Goal: Task Accomplishment & Management: Manage account settings

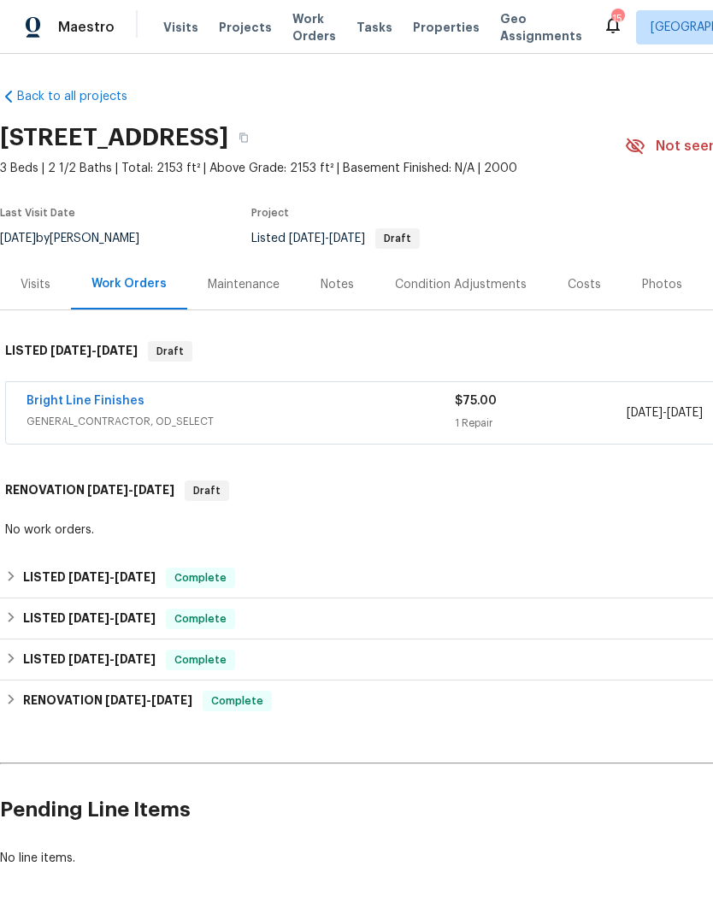
click at [261, 422] on span "GENERAL_CONTRACTOR, OD_SELECT" at bounding box center [240, 421] width 428 height 17
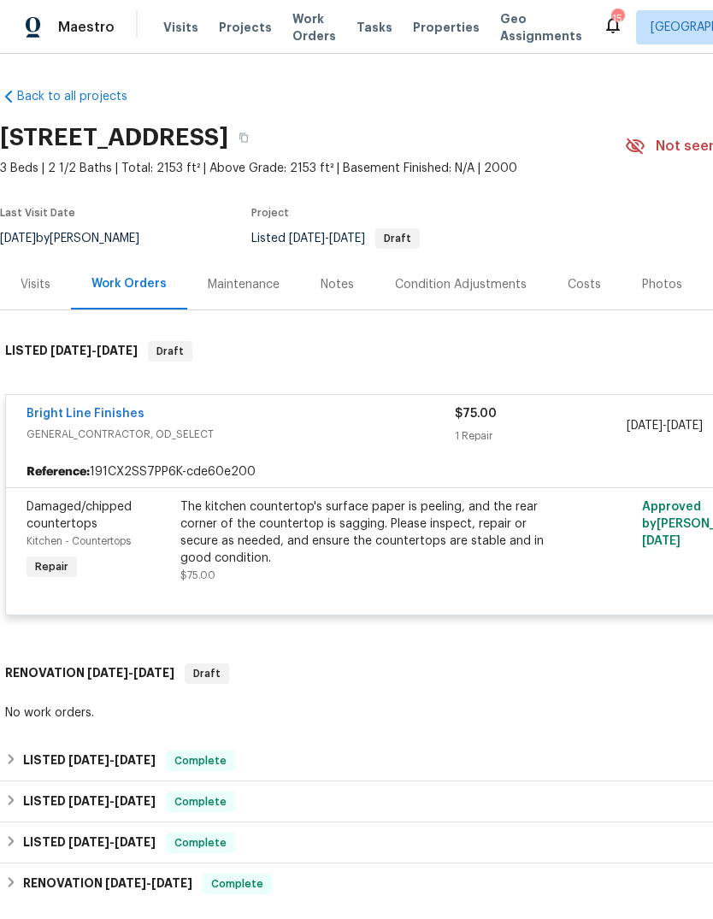
click at [62, 409] on link "Bright Line Finishes" at bounding box center [85, 414] width 118 height 12
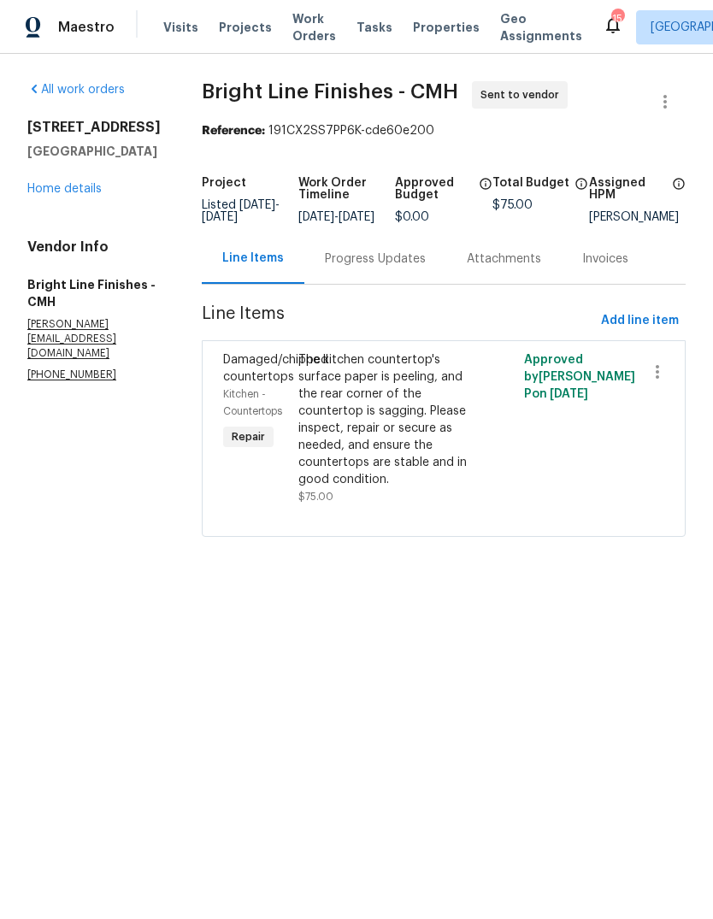
click at [344, 267] on div "Progress Updates" at bounding box center [375, 258] width 101 height 17
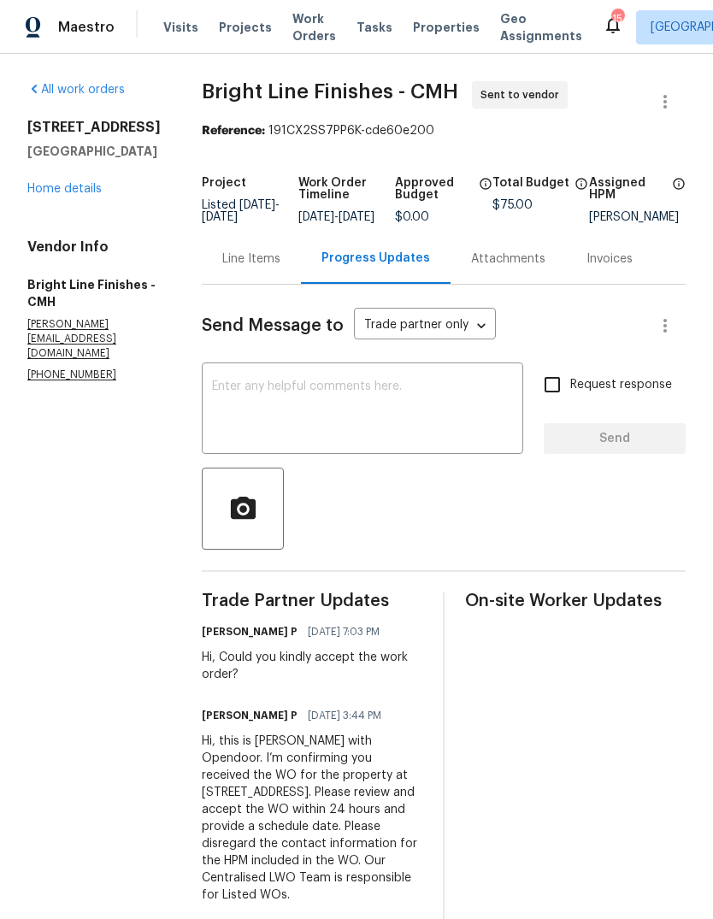
click at [326, 426] on textarea at bounding box center [362, 410] width 301 height 60
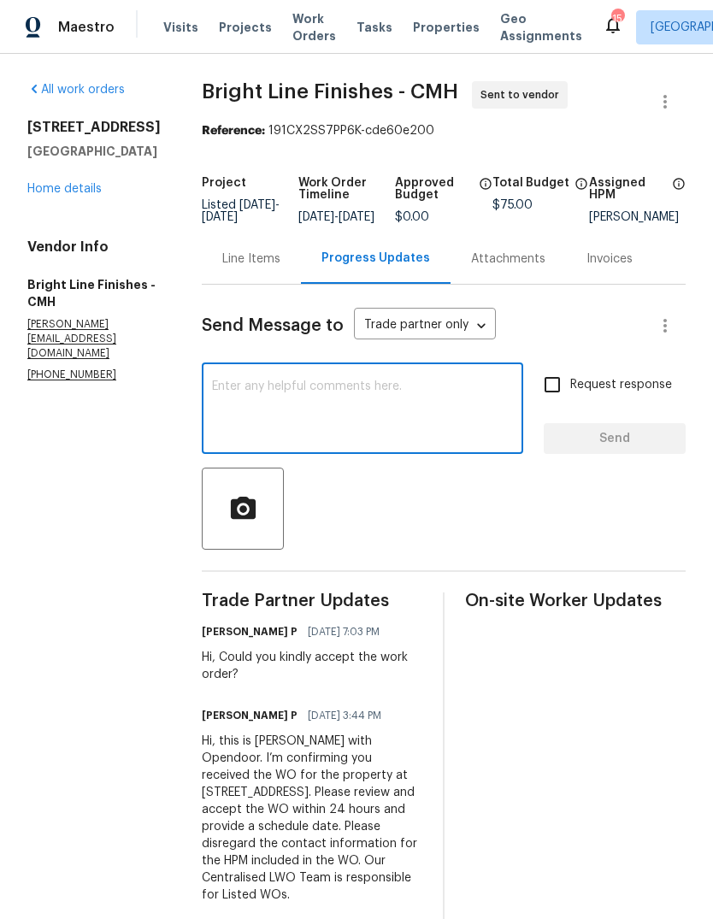
click at [91, 567] on section "All work orders 1076 Valley Dr Marysville, OH 43040 Home details Vendor Info Br…" at bounding box center [93, 502] width 133 height 843
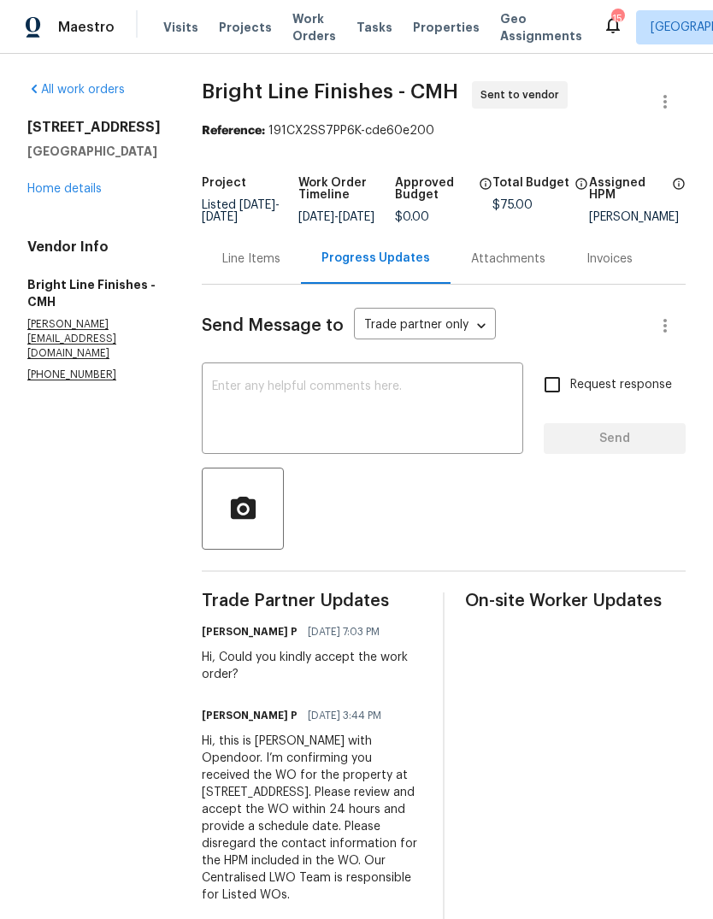
click at [670, 864] on div "On-site Worker Updates" at bounding box center [575, 758] width 220 height 332
click at [261, 380] on textarea at bounding box center [362, 410] width 301 height 60
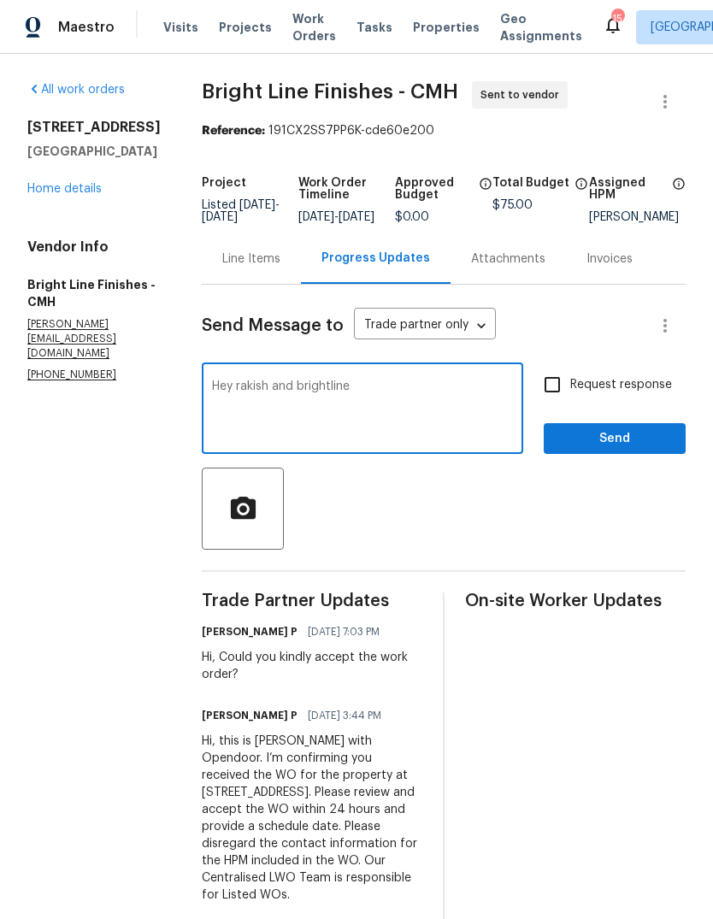
click at [253, 380] on textarea "Hey rakish and brightline" at bounding box center [362, 410] width 301 height 60
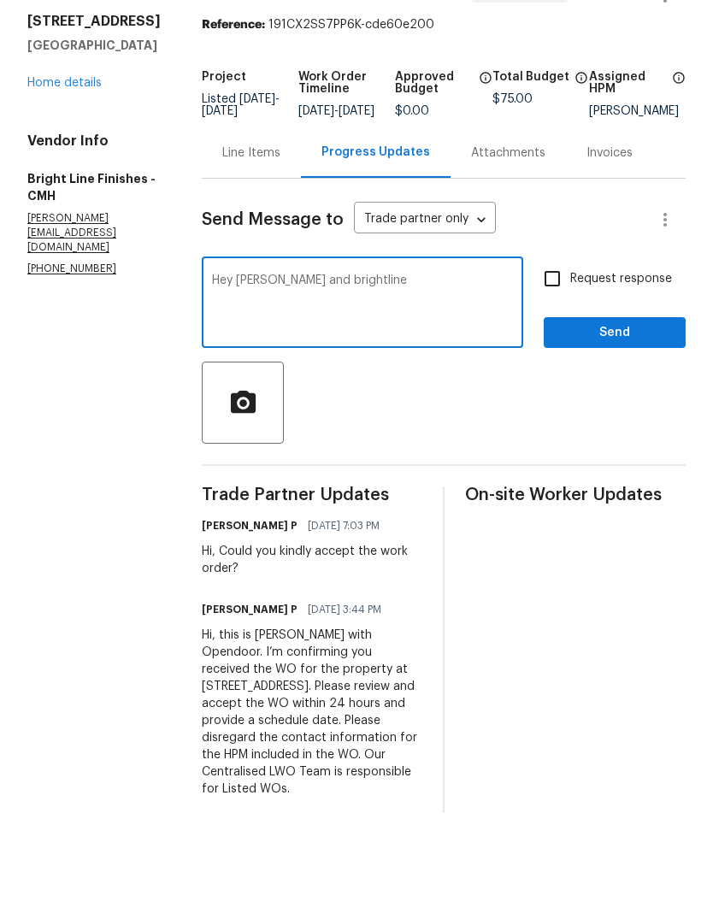
click at [439, 380] on textarea "Hey ramyasri and brightline" at bounding box center [362, 410] width 301 height 60
type textarea "Hey ramyasri and brightline I’m cancelling this order due to my LIDS visit here…"
click at [570, 367] on input "Request response" at bounding box center [552, 385] width 36 height 36
checkbox input "true"
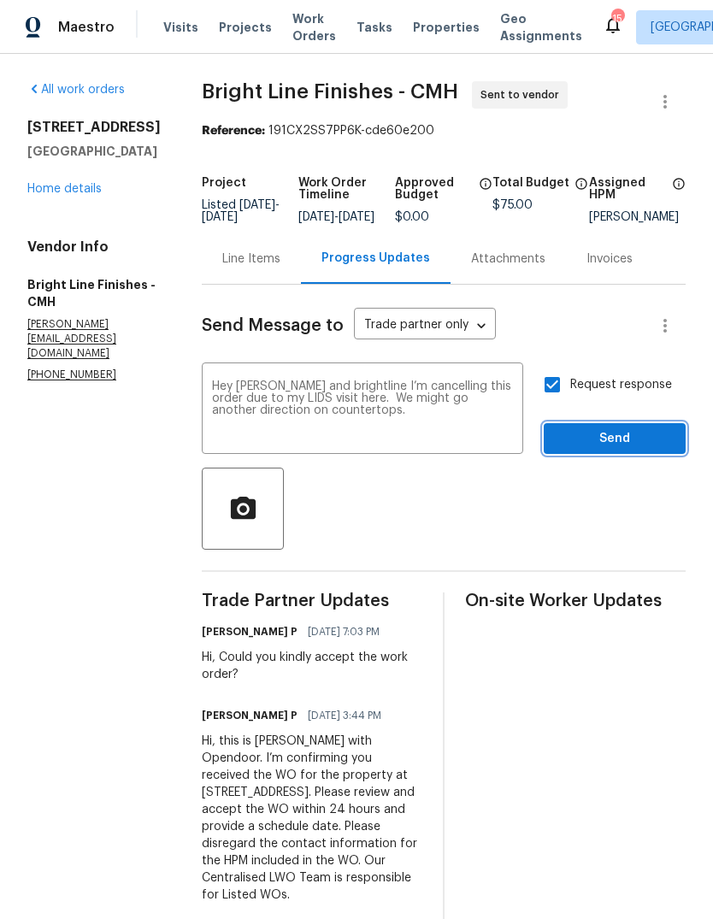
click at [620, 428] on span "Send" at bounding box center [614, 438] width 115 height 21
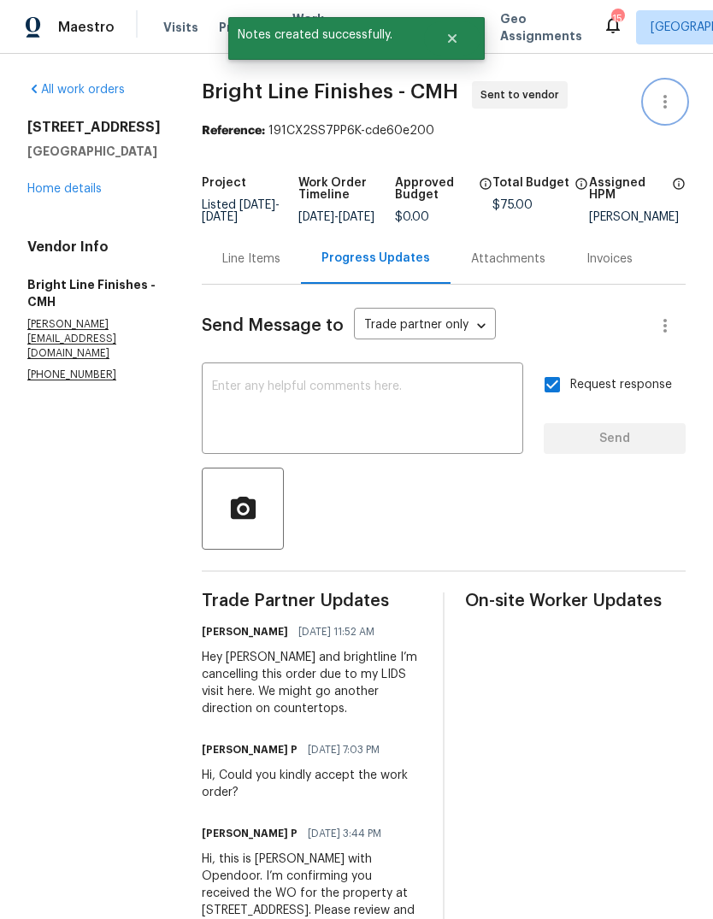
click at [672, 103] on icon "button" at bounding box center [665, 101] width 21 height 21
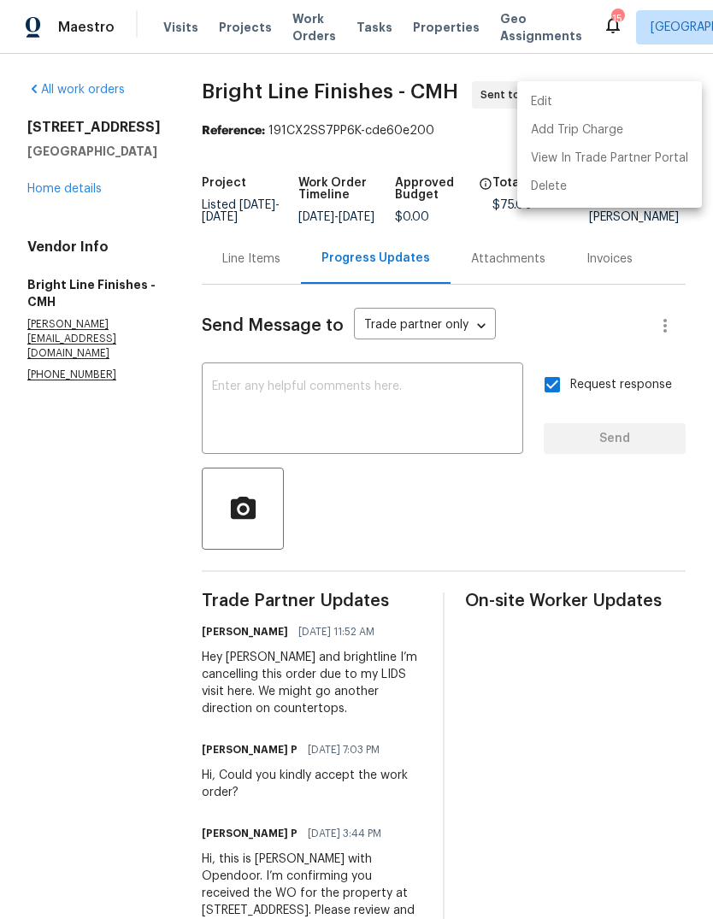
click at [538, 541] on div at bounding box center [356, 459] width 713 height 919
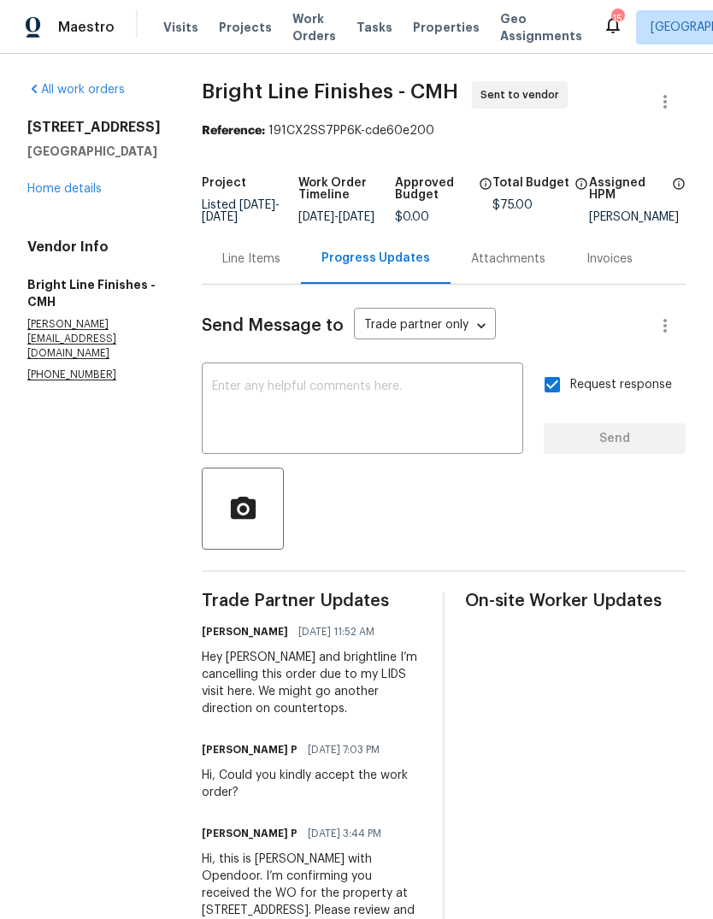
click at [79, 195] on link "Home details" at bounding box center [64, 189] width 74 height 12
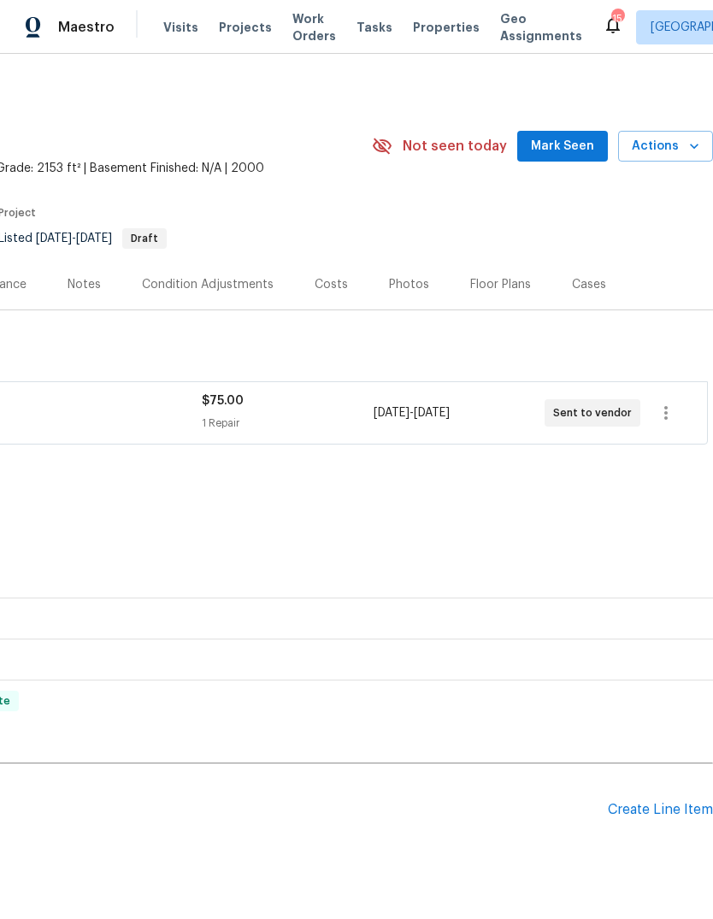
scroll to position [0, 253]
click at [669, 151] on span "Actions" at bounding box center [665, 146] width 68 height 21
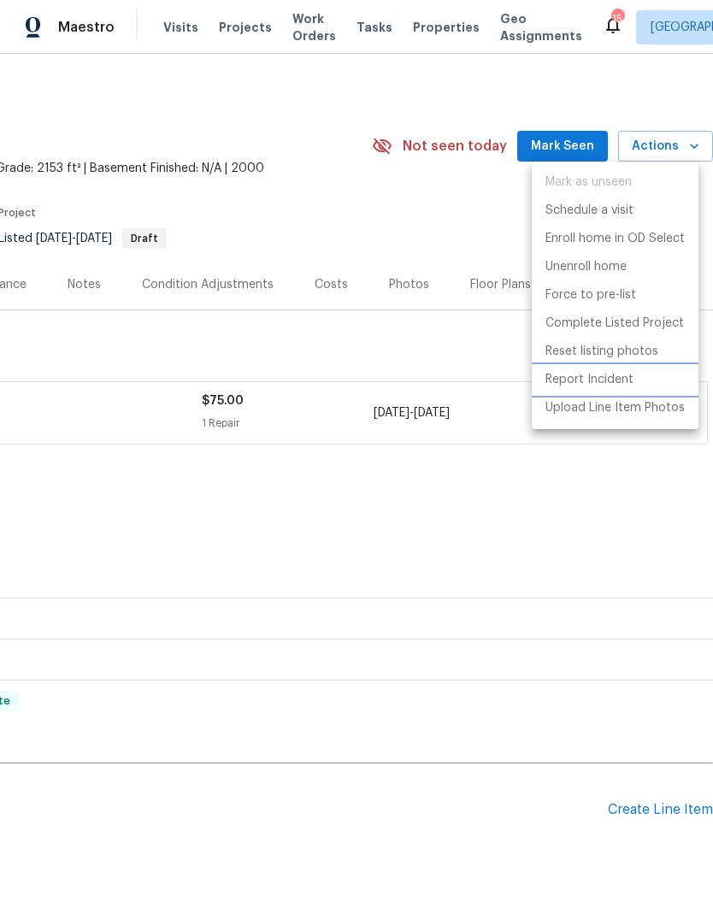
click at [608, 380] on p "Report Incident" at bounding box center [589, 380] width 88 height 18
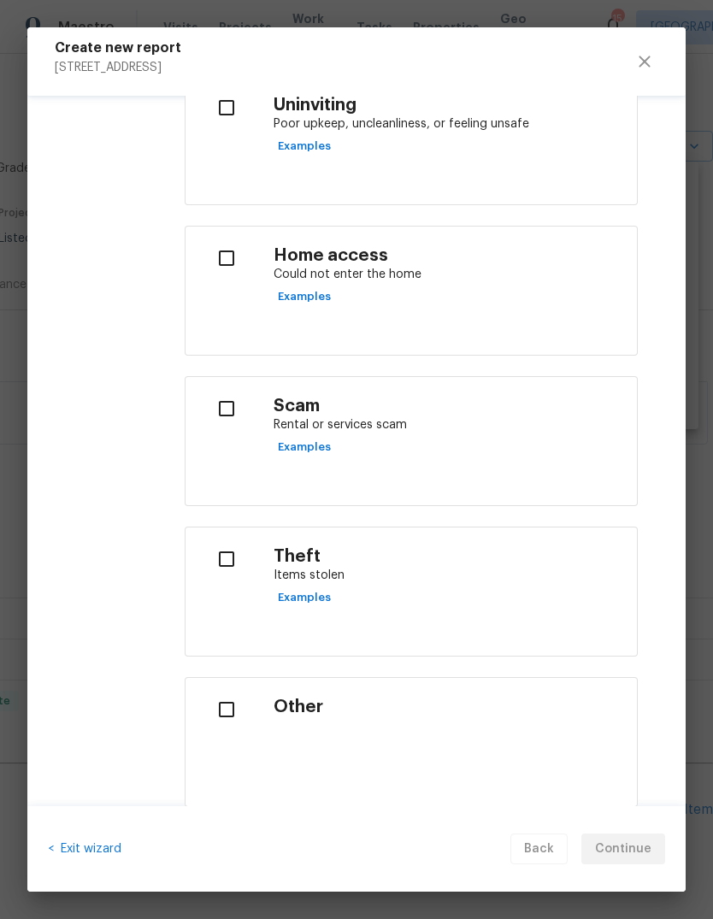
scroll to position [588, 0]
click at [220, 699] on input "checkbox" at bounding box center [226, 708] width 54 height 36
checkbox input "true"
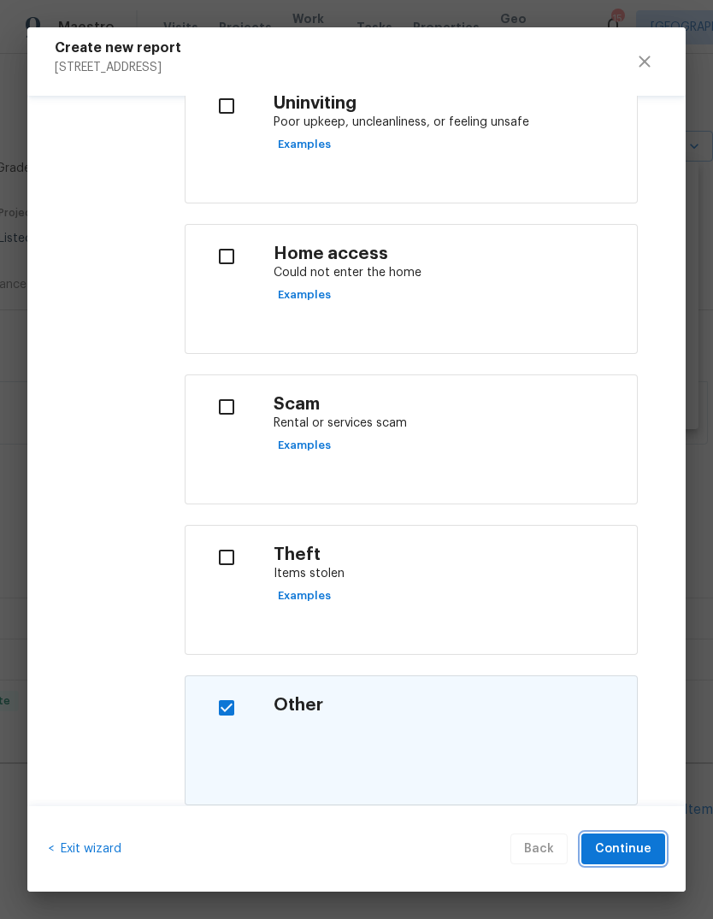
click at [616, 851] on span "Continue" at bounding box center [623, 848] width 56 height 21
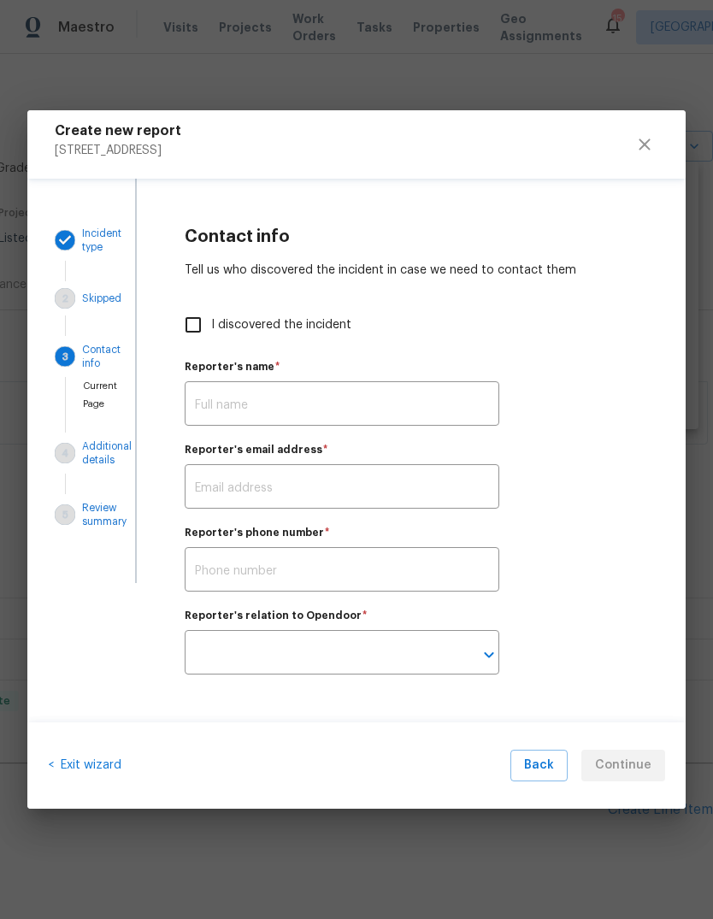
click at [235, 406] on input "text" at bounding box center [342, 405] width 314 height 40
click at [197, 329] on input "I discovered the incident" at bounding box center [193, 325] width 36 height 36
checkbox input "true"
type input "[PERSON_NAME]"
type input "[PERSON_NAME][EMAIL_ADDRESS][PERSON_NAME][DOMAIN_NAME]"
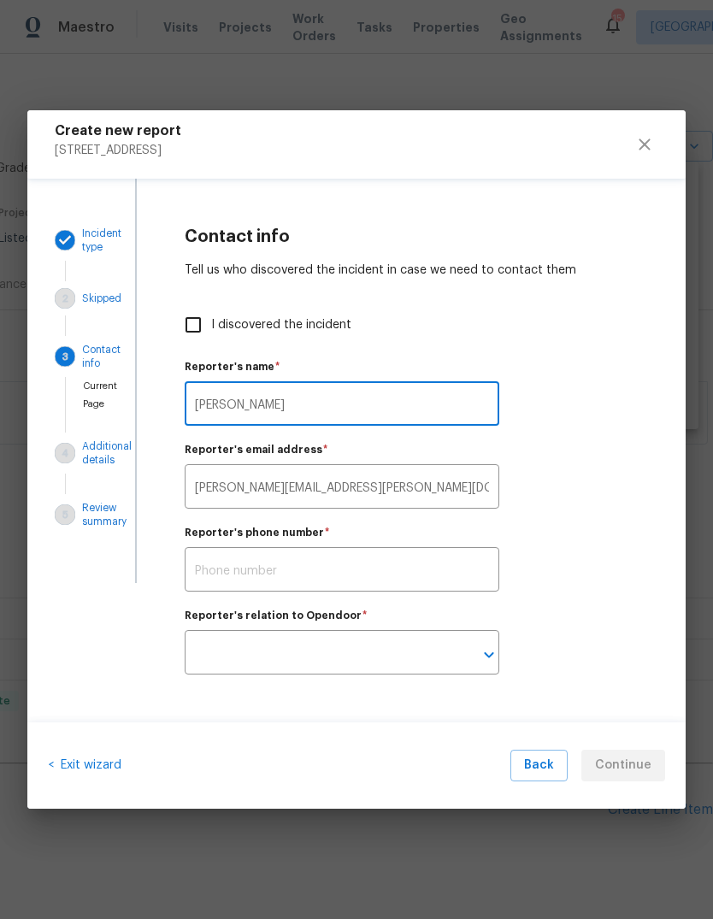
type input "Opendoor employee"
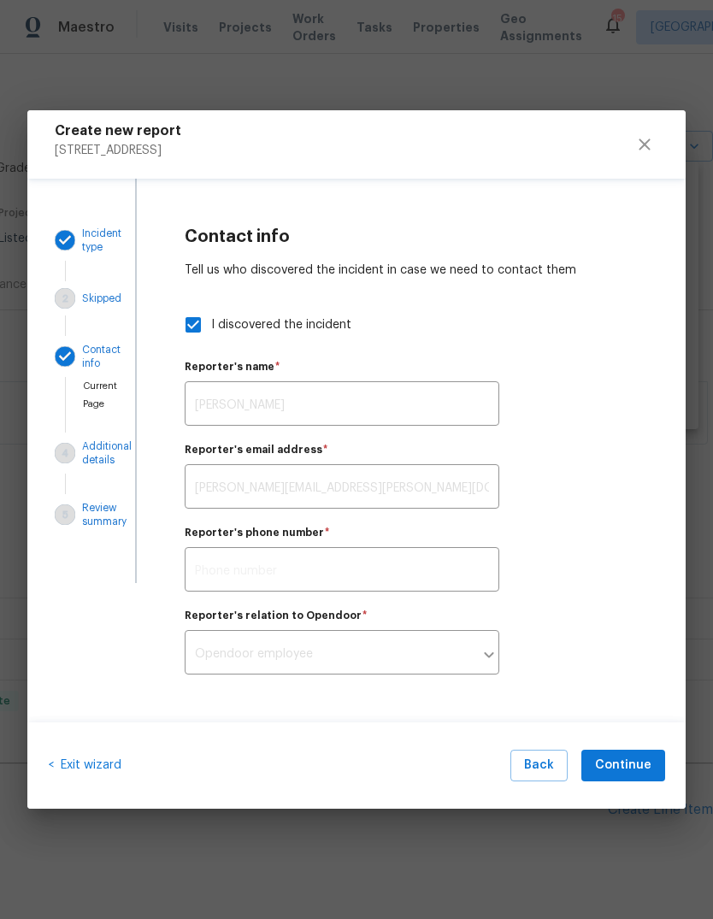
click at [543, 736] on div "< Exit wizard Back Continue" at bounding box center [356, 765] width 658 height 86
click at [630, 764] on span "Continue" at bounding box center [623, 765] width 56 height 21
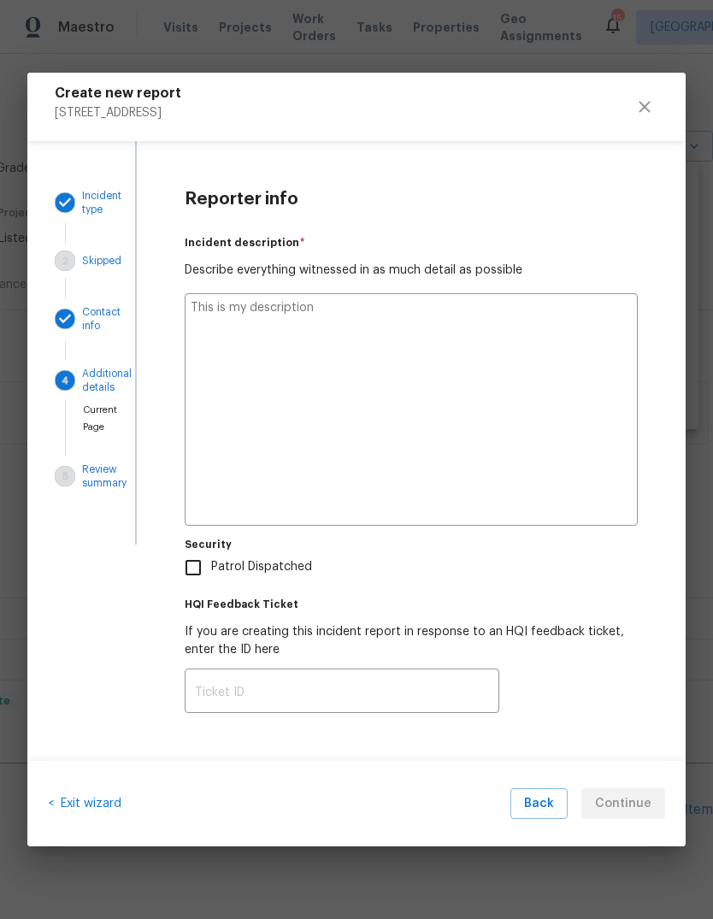
click at [241, 356] on textarea at bounding box center [411, 409] width 453 height 232
type textarea "N"
type textarea "x"
type textarea "No"
type textarea "x"
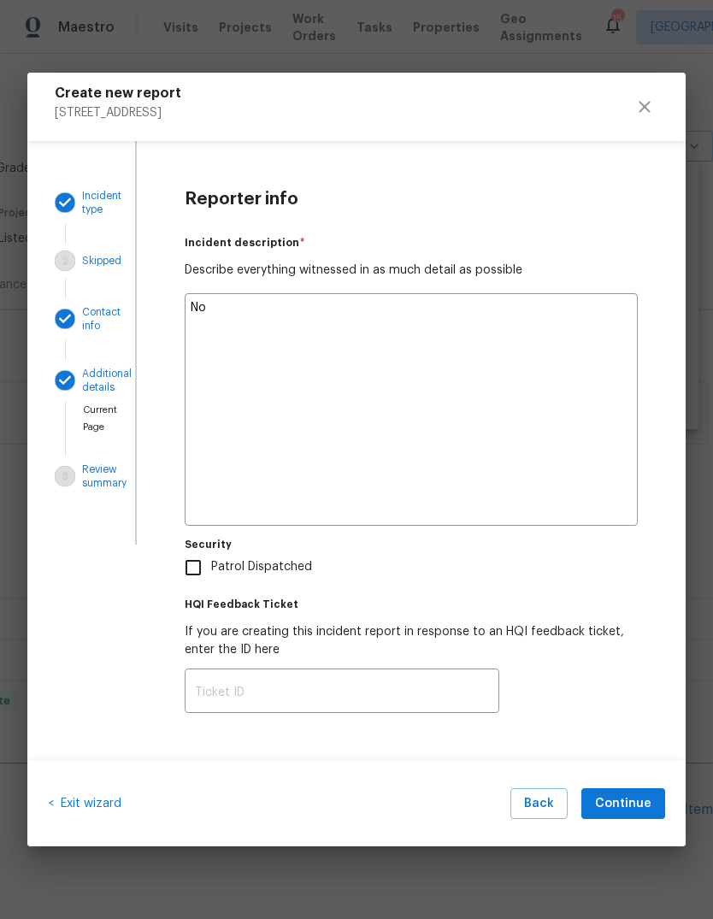
type textarea "Not"
type textarea "x"
type textarea "Not"
type textarea "x"
type textarea "Not s"
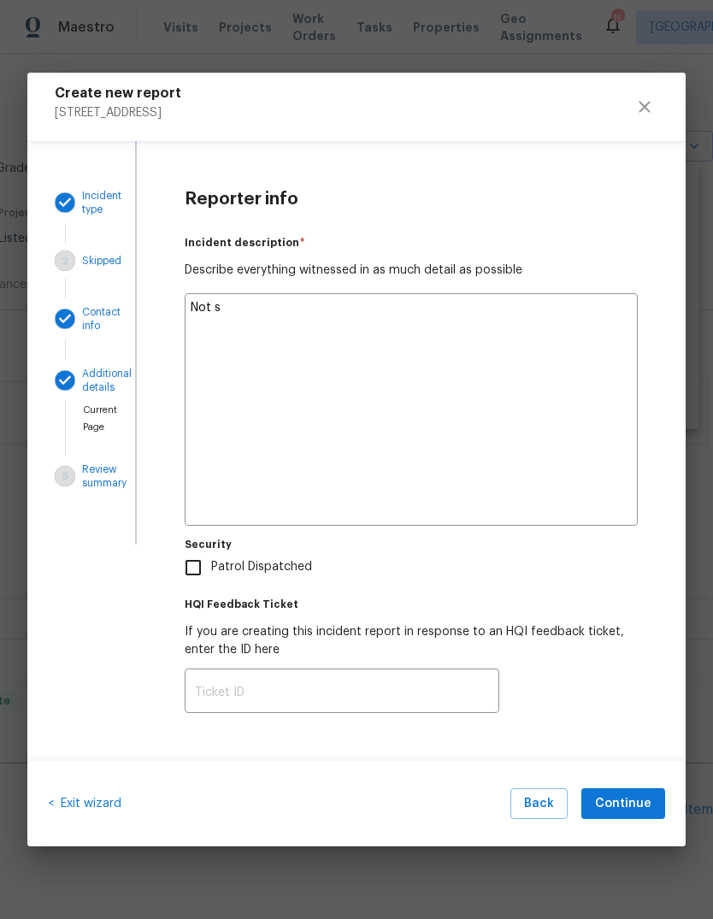
type textarea "x"
type textarea "Not su"
type textarea "x"
type textarea "Not sur"
type textarea "x"
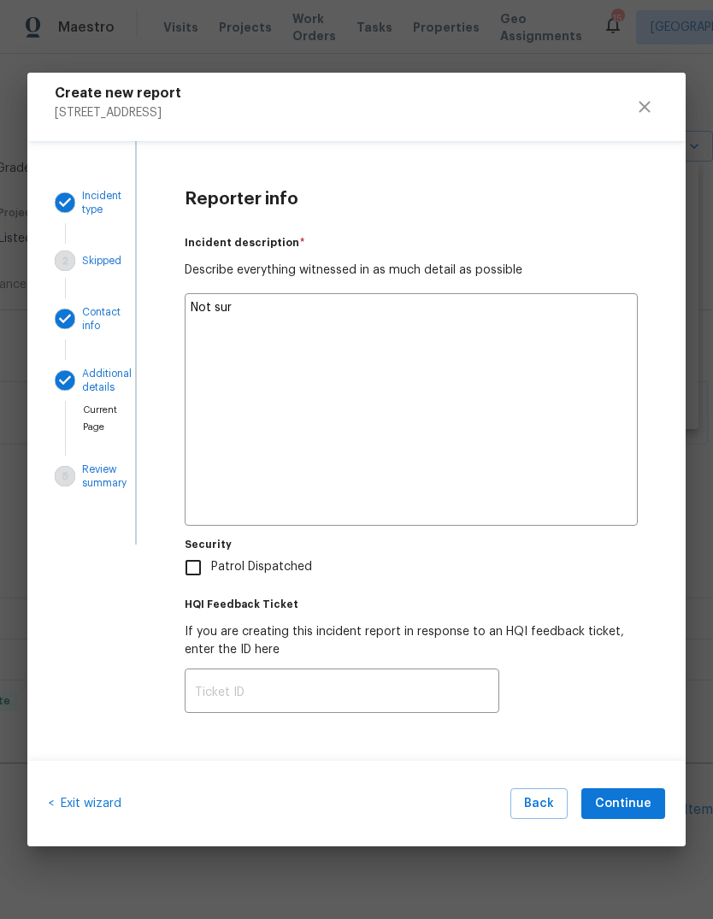
type textarea "Not sure"
type textarea "x"
type textarea "Not sure"
type textarea "x"
type textarea "Not sure i"
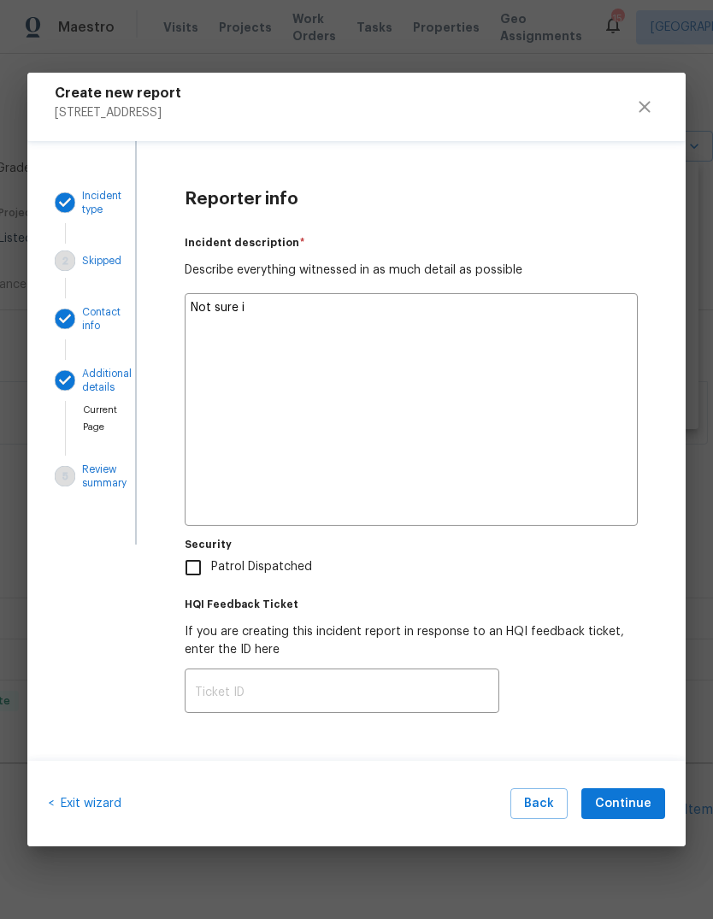
type textarea "x"
type textarea "Not sure if"
type textarea "x"
type textarea "Not sure if"
type textarea "x"
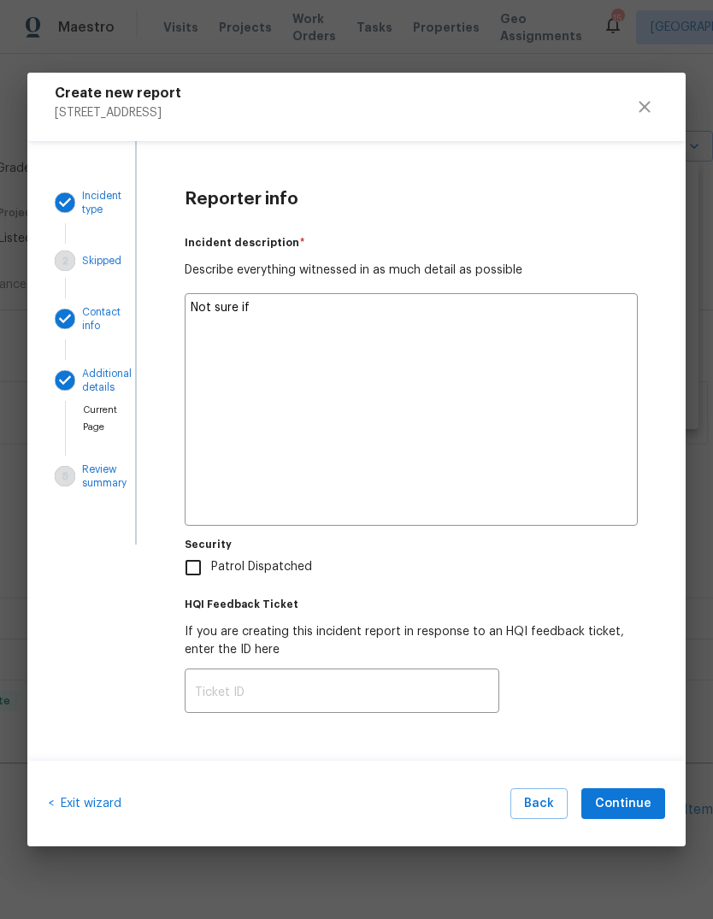
type textarea "Not sure if t"
type textarea "x"
type textarea "Not sure if th"
type textarea "x"
type textarea "Not sure if thi"
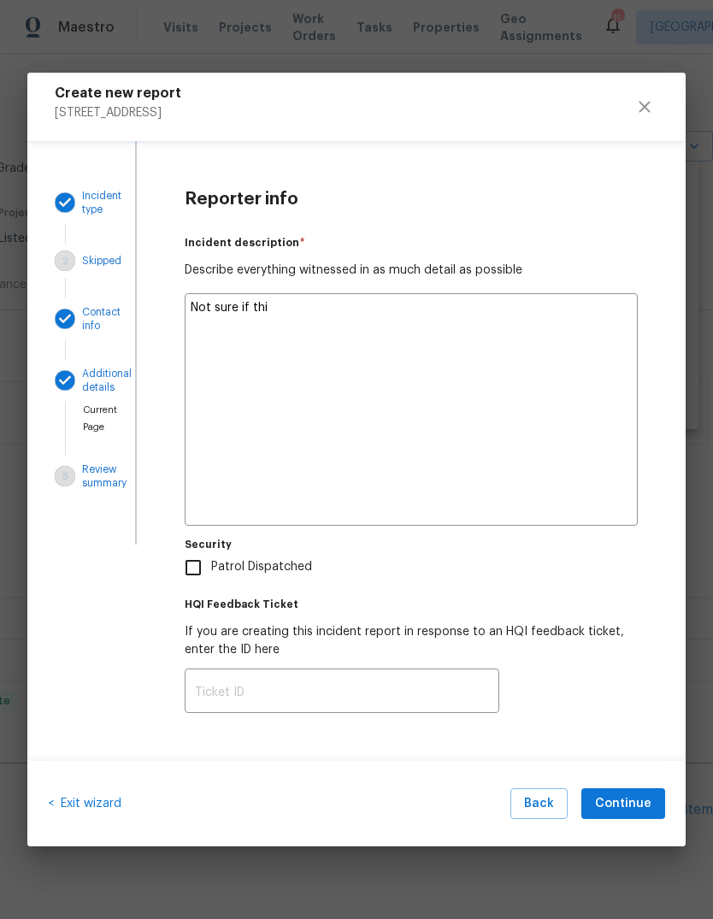
type textarea "x"
type textarea "Not sure if this"
type textarea "x"
type textarea "Not sure if this"
type textarea "x"
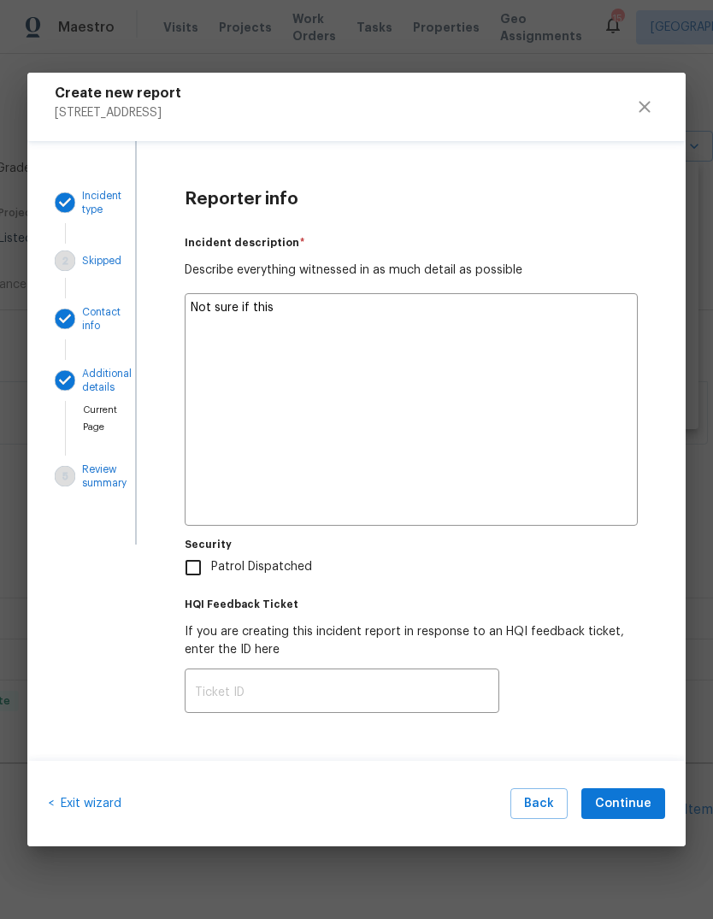
type textarea "Not sure if this i"
type textarea "x"
type textarea "Not sure if this is"
type textarea "x"
type textarea "Not sure if this is"
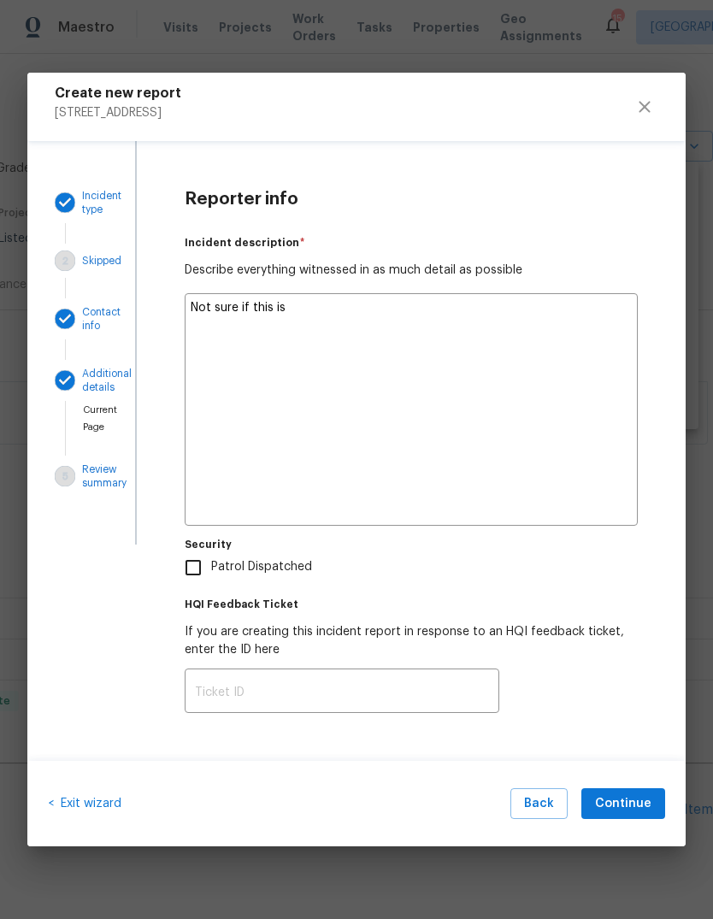
type textarea "x"
type textarea "Not sure if this is t"
type textarea "x"
type textarea "Not sure if this is th"
type textarea "x"
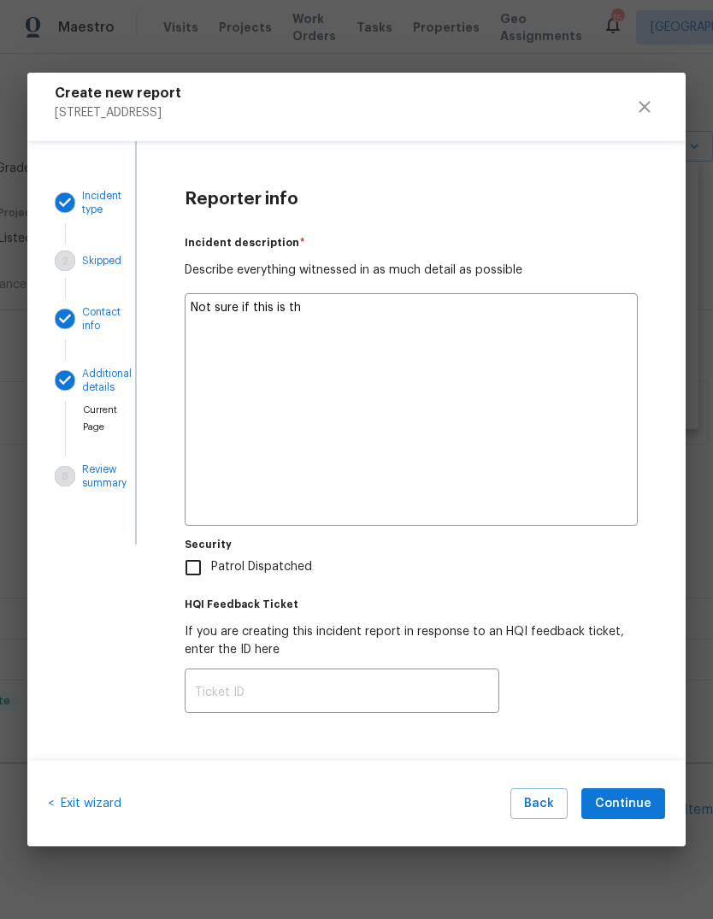
type textarea "Not sure if this is the"
type textarea "x"
type textarea "Not sure if this is the"
type textarea "x"
type textarea "Not sure if this is the r"
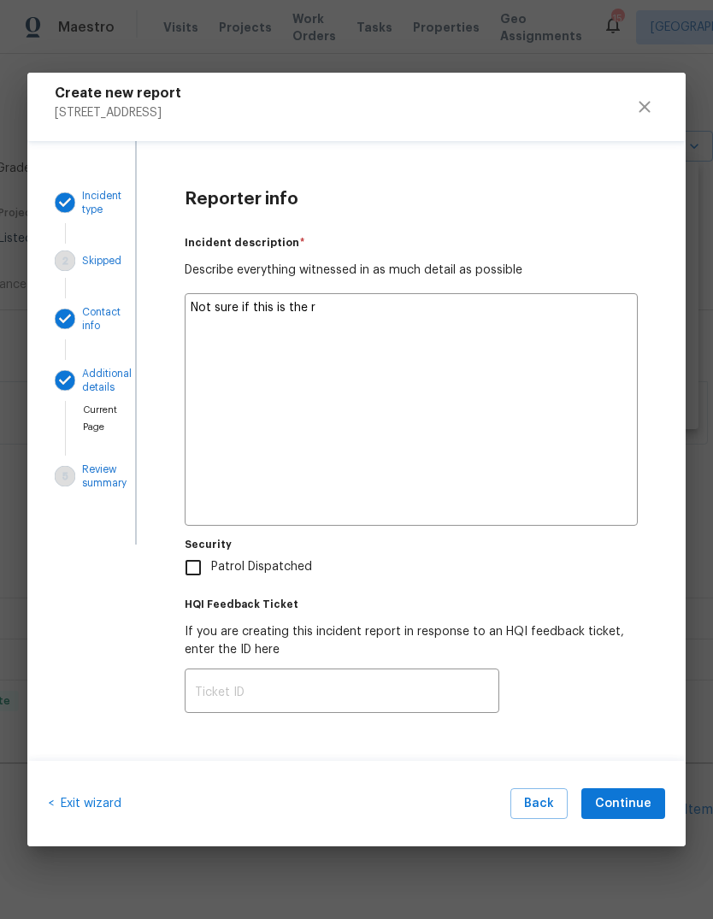
type textarea "x"
type textarea "Not sure if this is the ri"
type textarea "x"
type textarea "Not sure if this is the rig"
type textarea "x"
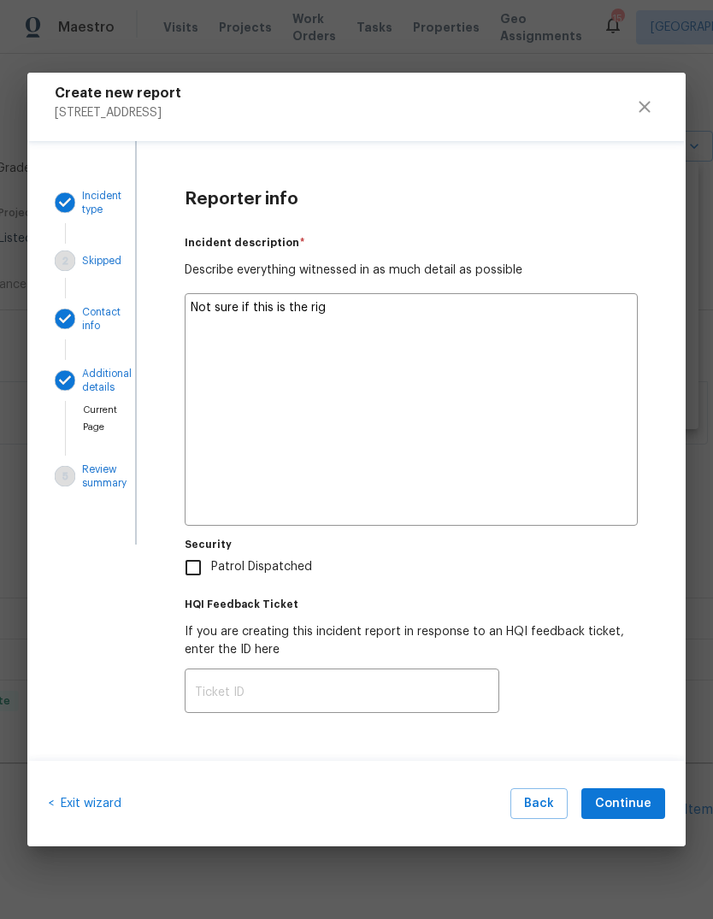
type textarea "Not sure if this is the righ"
type textarea "x"
type textarea "Not sure if this is the right"
type textarea "x"
type textarea "Not sure if this is the right"
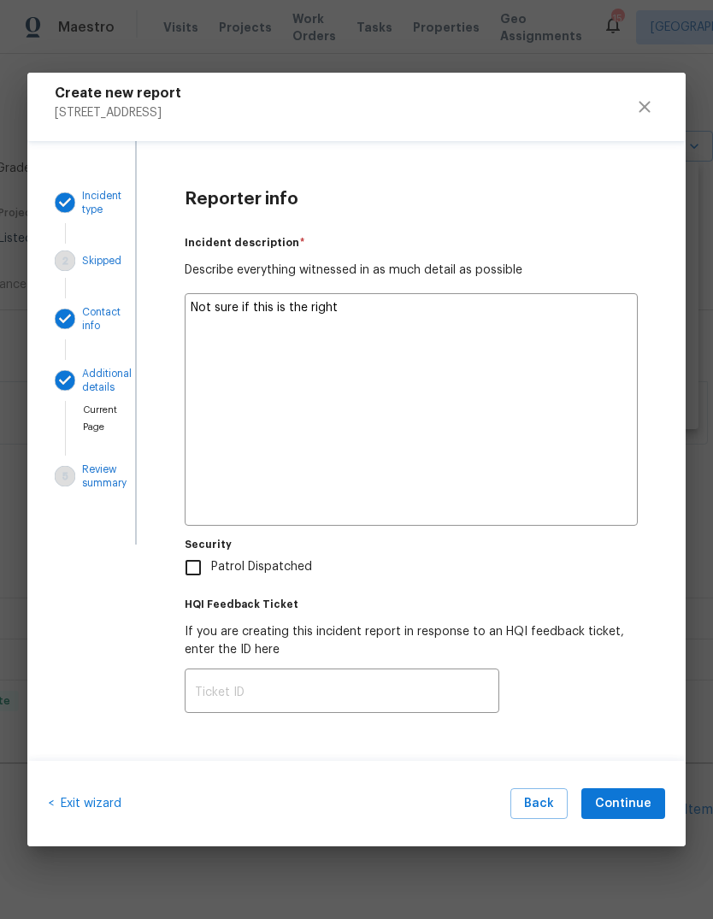
type textarea "x"
type textarea "Not sure if this is the right p"
type textarea "x"
type textarea "Not sure if this is the right pr"
type textarea "x"
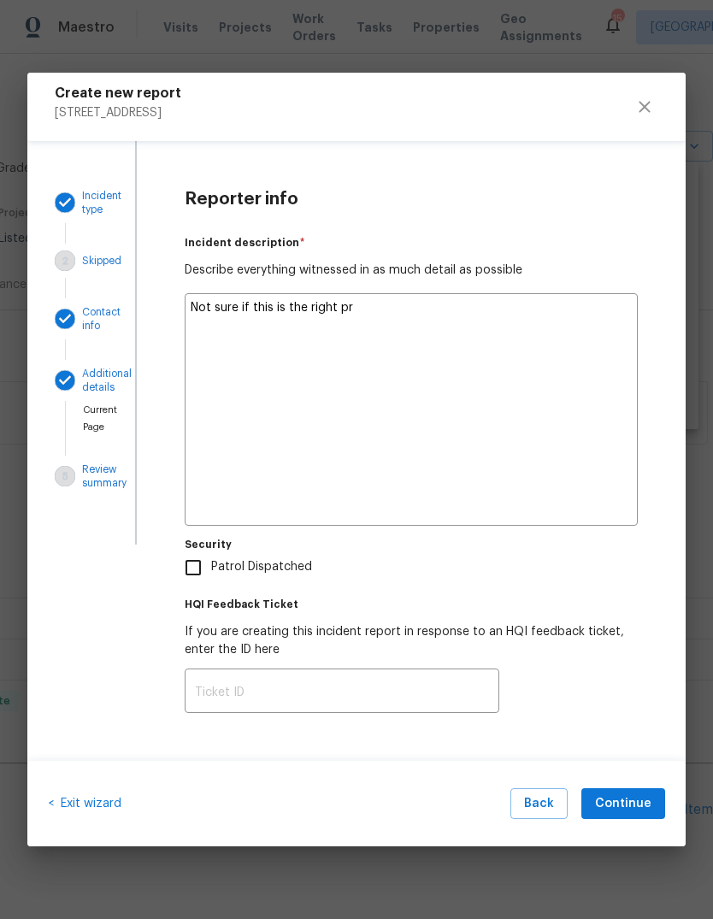
type textarea "Not sure if this is the right pro"
type textarea "x"
type textarea "Not sure if this is the right prot"
type textarea "x"
type textarea "Not sure if this is the right proto"
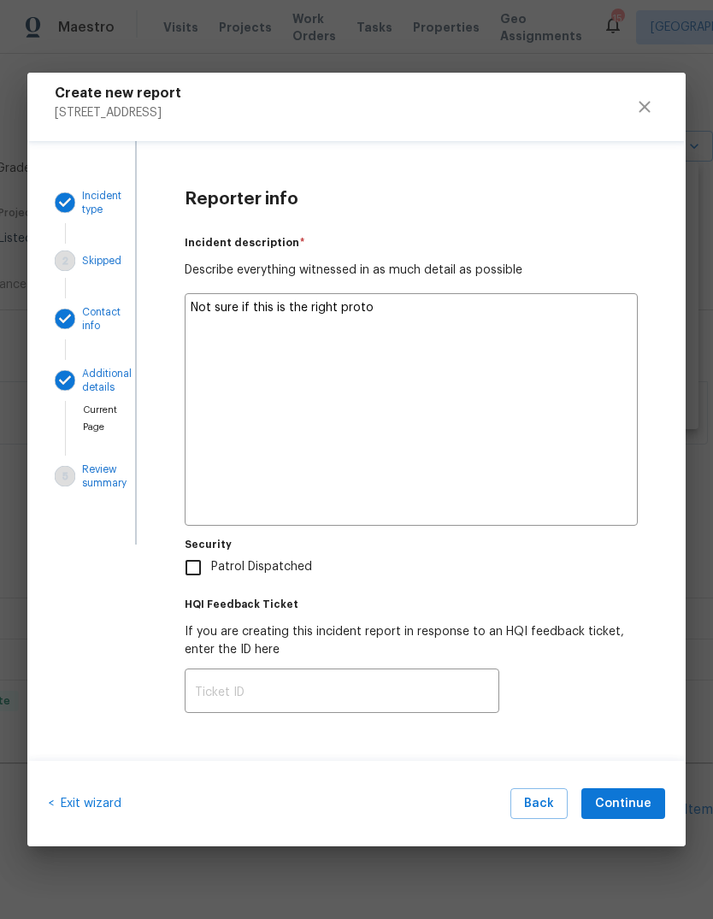
type textarea "x"
type textarea "Not sure if this is the right protoc"
type textarea "x"
type textarea "Not sure if this is the right protoco"
type textarea "x"
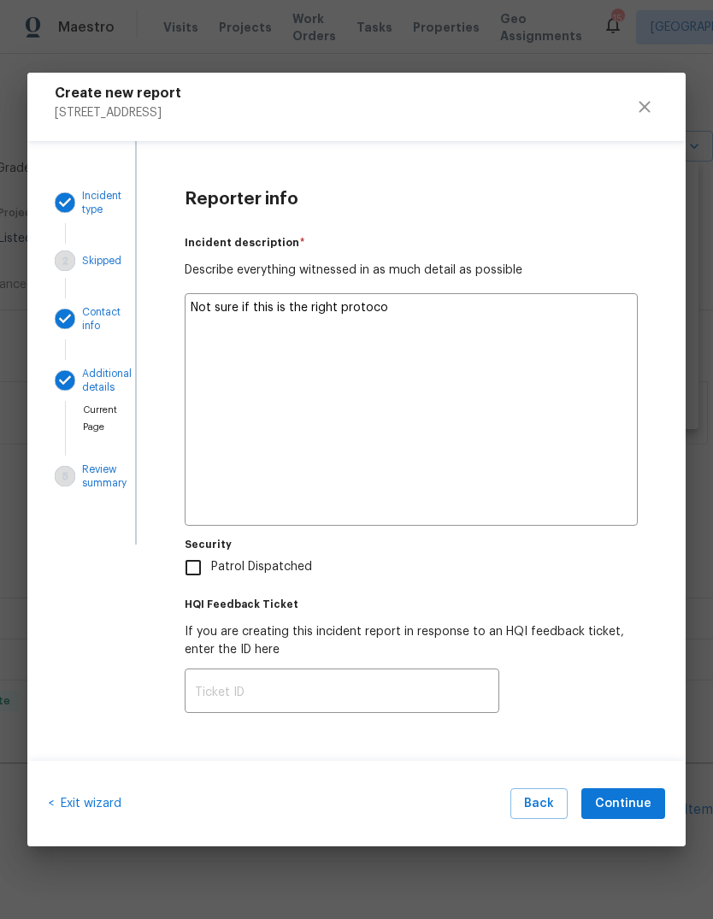
type textarea "Not sure if this is the right protocol"
type textarea "x"
type textarea "Not sure if this is the right protocol"
type textarea "x"
type textarea "Not sure if this is the right protocol b"
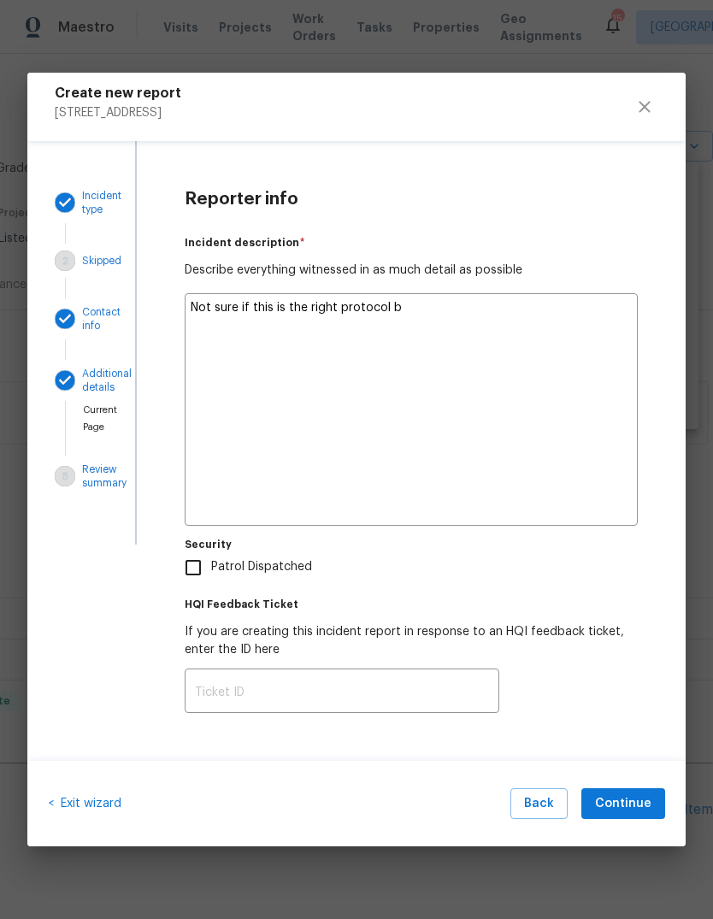
type textarea "x"
type textarea "Not sure if this is the right protocol bu"
type textarea "x"
type textarea "Not sure if this is the right protocol but"
type textarea "x"
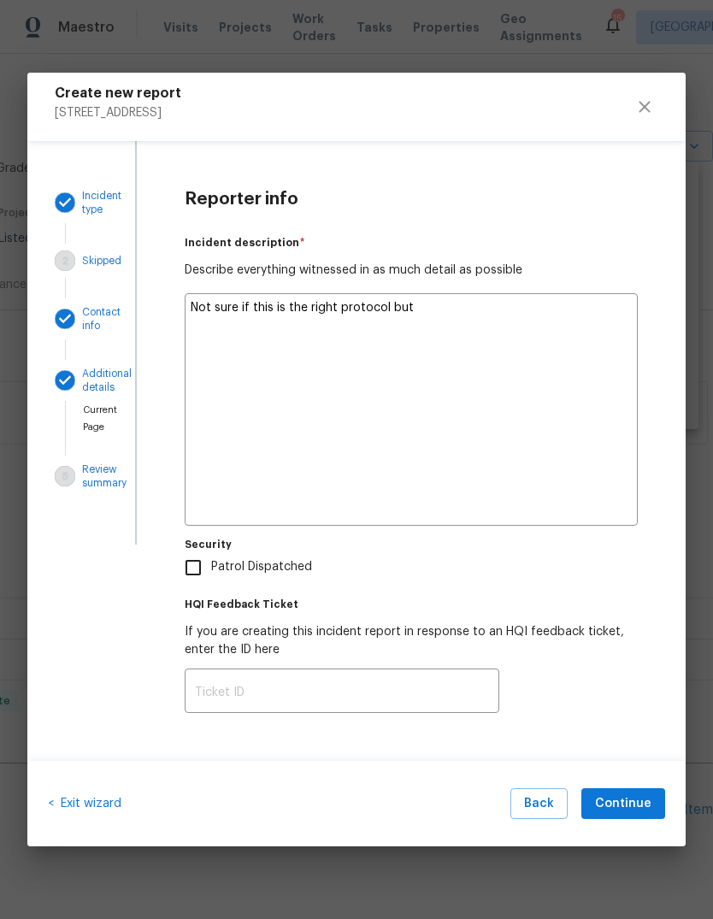
type textarea "Not sure if this is the right protocol but"
type textarea "x"
type textarea "Not sure if this is the right protocol but i"
type textarea "x"
type textarea "Not sure if this is the right protocol but I"
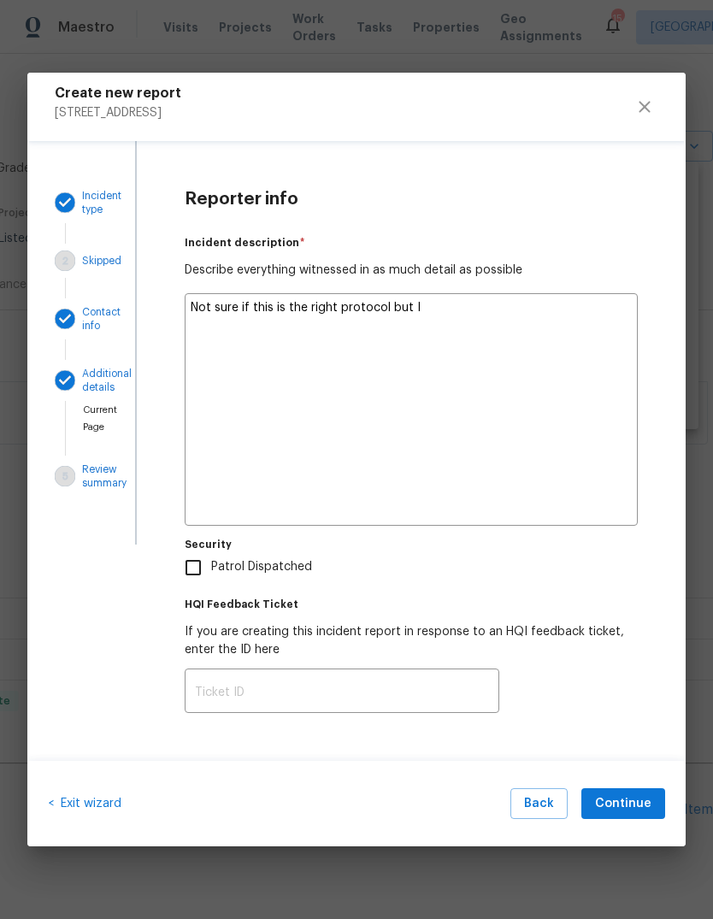
type textarea "x"
type textarea "Not sure if this is the right protocol but I"
type textarea "x"
type textarea "Not sure if this is the right protocol but I f"
type textarea "x"
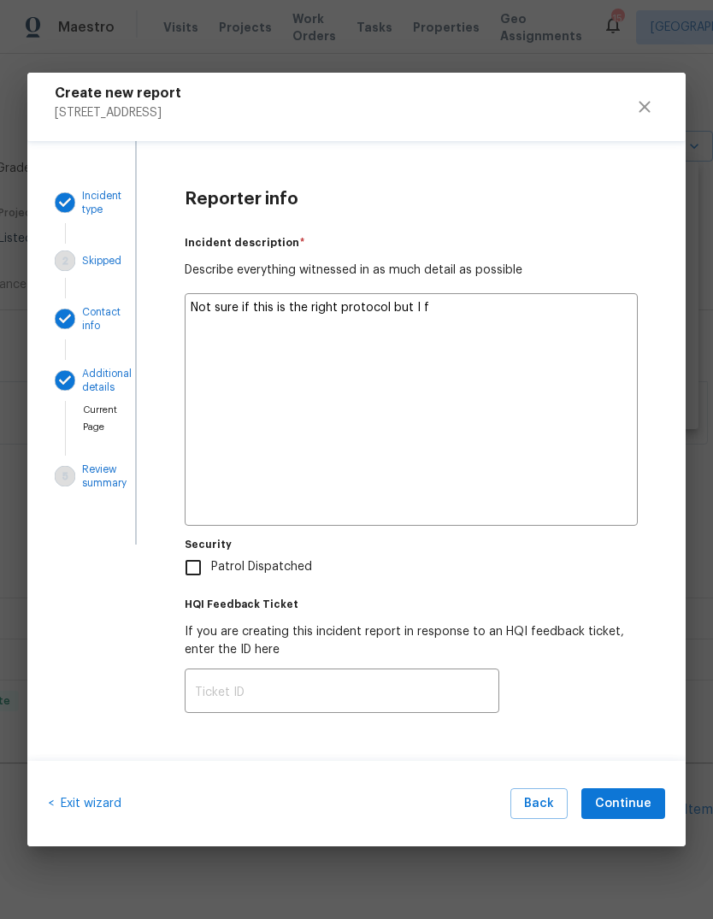
type textarea "Not sure if this is the right protocol but I fe"
type textarea "x"
type textarea "Not sure if this is the right protocol but I fel"
type textarea "x"
type textarea "Not sure if this is the right protocol but I fell"
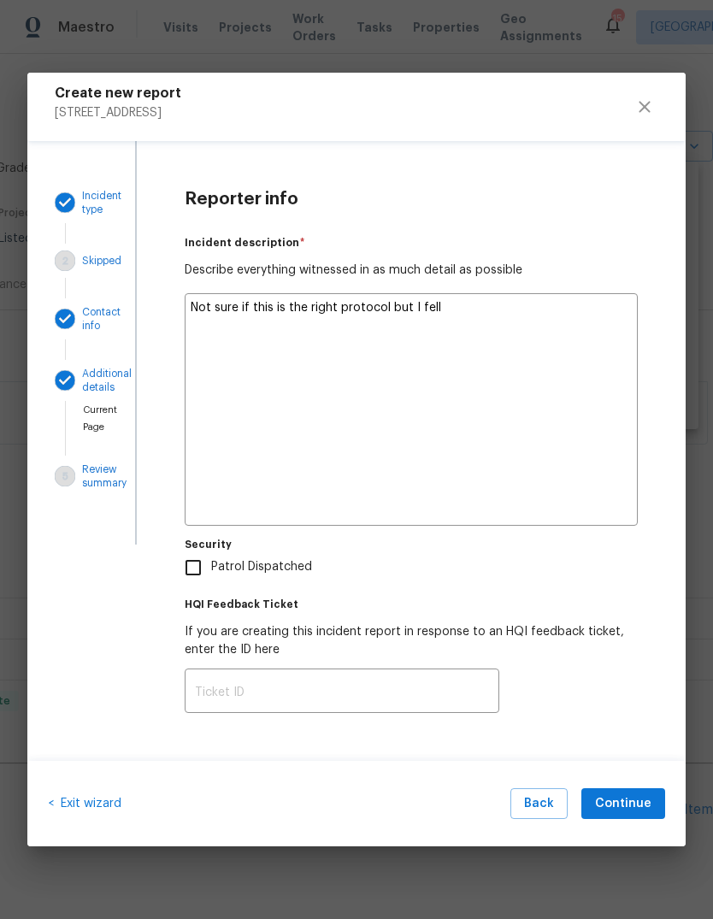
type textarea "x"
type textarea "Not sure if this is the right protocol but I fell"
type textarea "x"
type textarea "Not sure if this is the right protocol but I fell t"
type textarea "x"
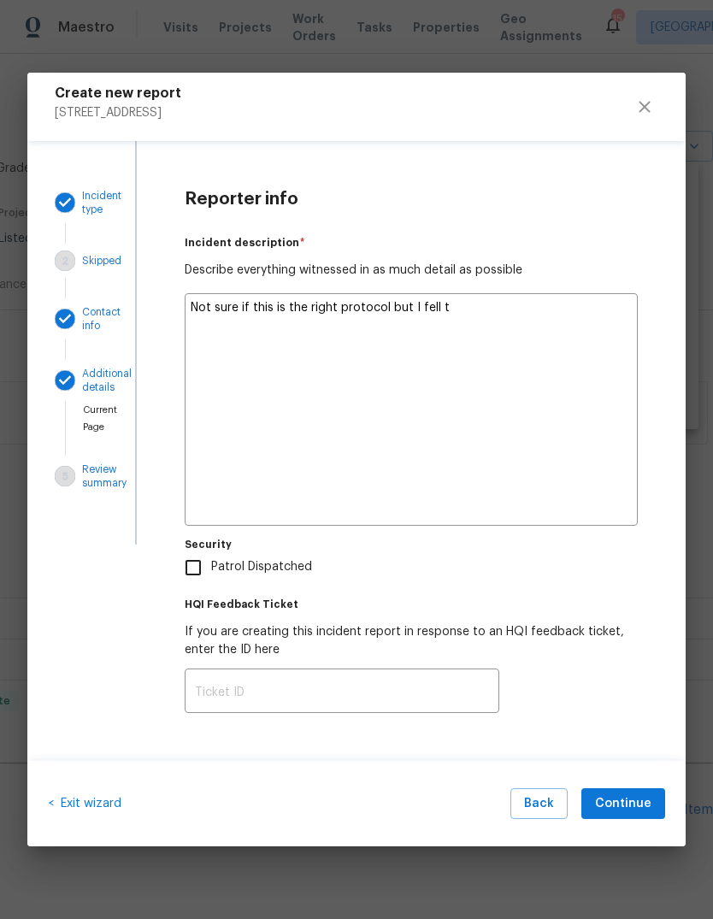
type textarea "Not sure if this is the right protocol but I fell th"
type textarea "x"
type textarea "Not sure if this is the right protocol but I fell thr"
type textarea "x"
type textarea "Not sure if this is the right protocol but I fell thru"
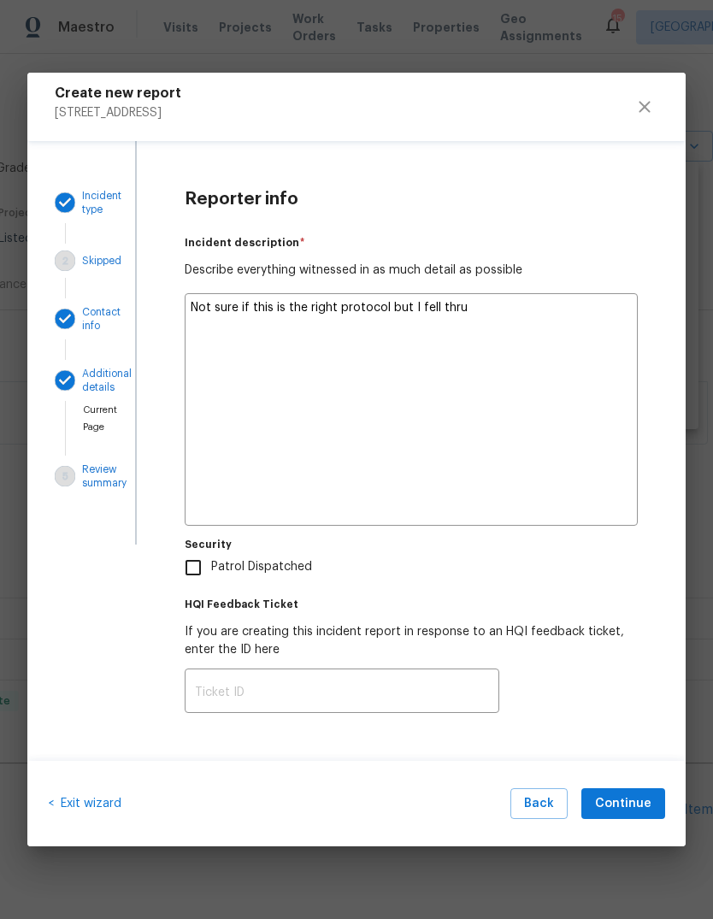
type textarea "x"
type textarea "Not sure if this is the right protocol but I fell thru"
type textarea "x"
type textarea "Not sure if this is the right protocol but I fell thru t"
type textarea "x"
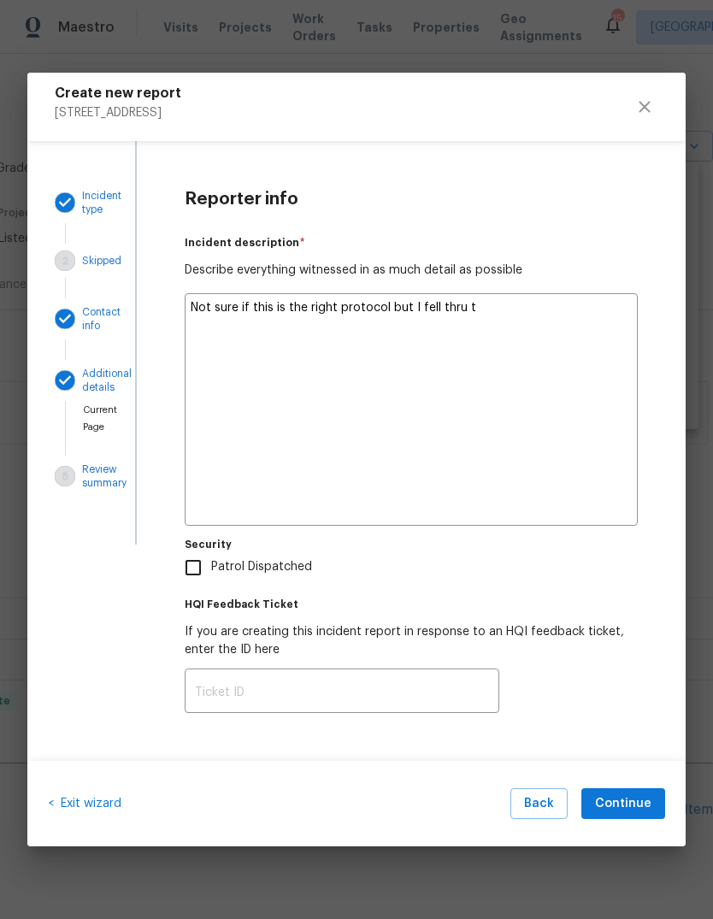
type textarea "Not sure if this is the right protocol but I fell thru th"
type textarea "x"
type textarea "Not sure if this is the right protocol but I fell thru the"
type textarea "x"
type textarea "Not sure if this is the right protocol but I fell thru the"
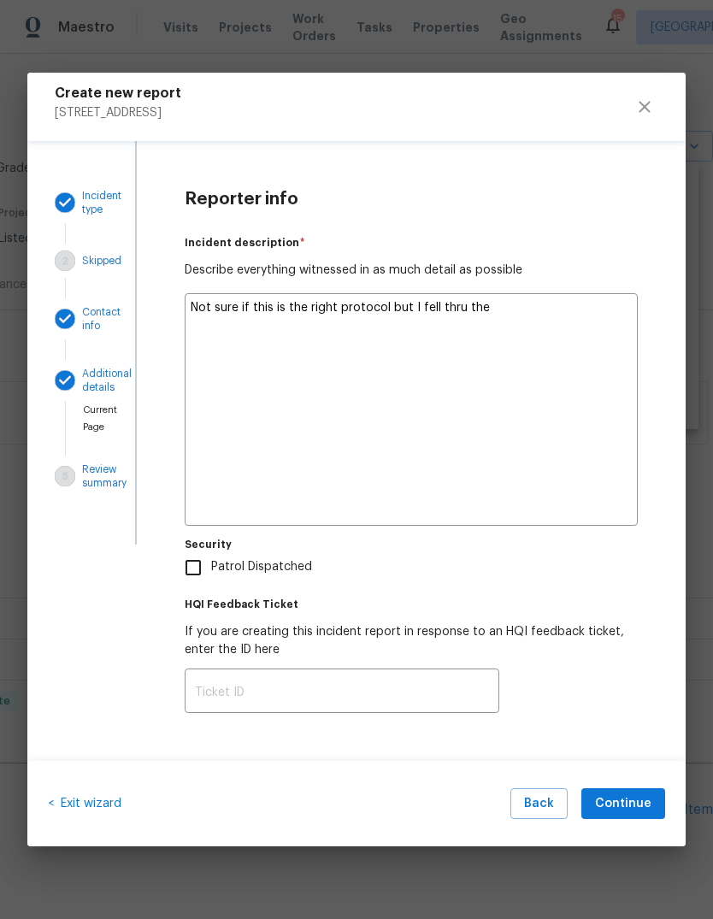
type textarea "x"
type textarea "Not sure if this is the right protocol but I fell thru the d"
type textarea "x"
type textarea "Not sure if this is the right protocol but I fell thru the de"
type textarea "x"
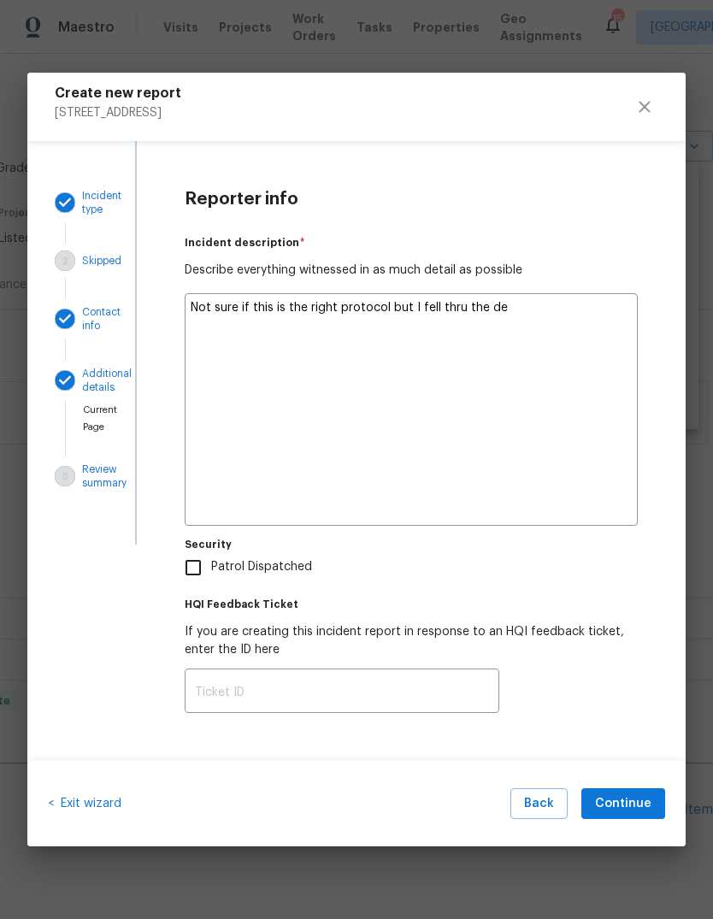
type textarea "Not sure if this is the right protocol but I fell thru the dec"
type textarea "x"
type textarea "Not sure if this is the right protocol but I fell thru the deck"
type textarea "x"
type textarea "Not sure if this is the right protocol but I fell thru the deck"
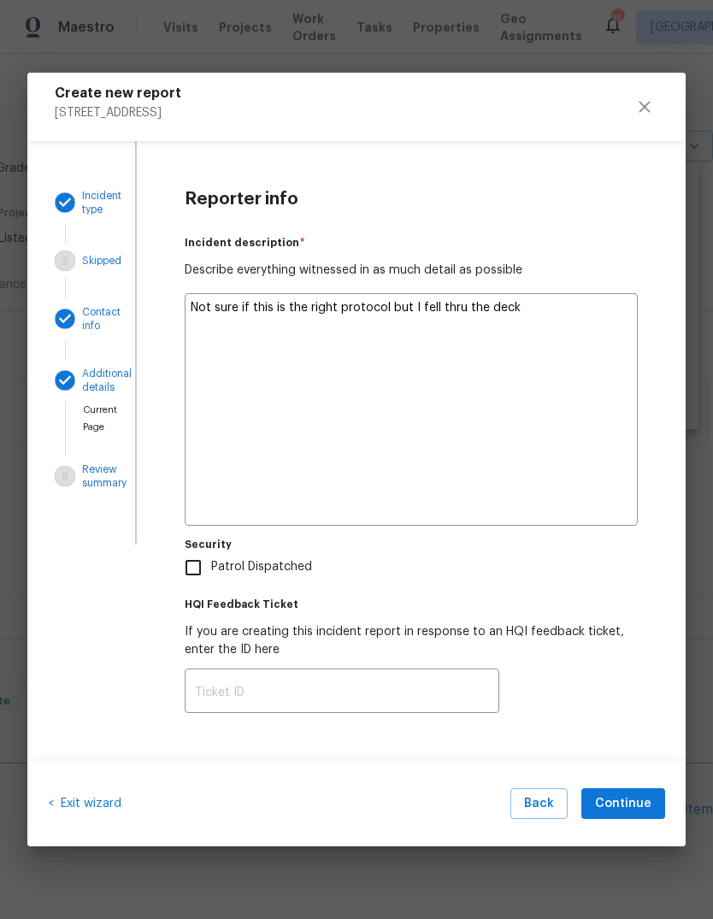
type textarea "x"
type textarea "Not sure if this is the right protocol but I fell thru the deck h"
type textarea "x"
type textarea "Not sure if this is the right protocol but I fell thru the deck he"
type textarea "x"
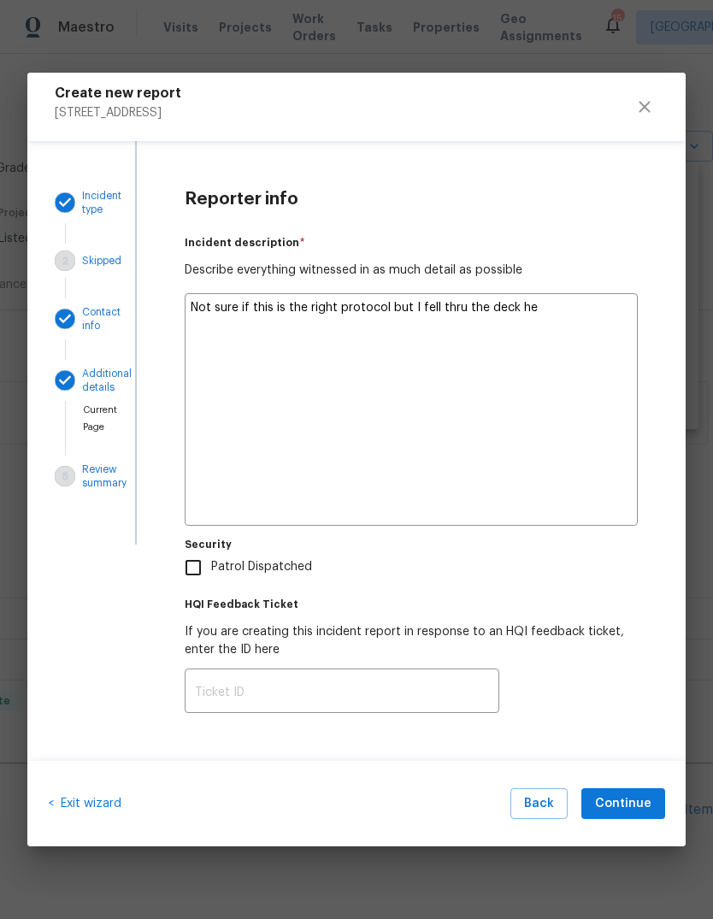
type textarea "Not sure if this is the right protocol but I fell thru the deck her"
type textarea "x"
type textarea "Not sure if this is the right protocol but I fell thru the deck here"
type textarea "x"
type textarea "Not sure if this is the right protocol but I fell thru the deck here"
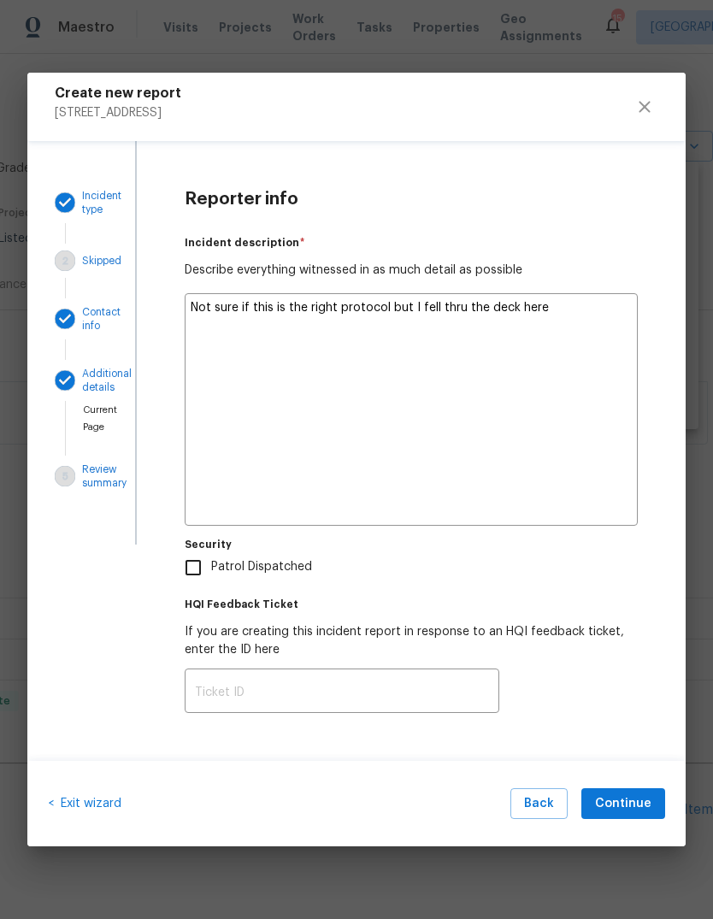
type textarea "x"
type textarea "Not sure if this is the right protocol but I fell thru the deck here d"
type textarea "x"
type textarea "Not sure if this is the right protocol but I fell thru the deck here do"
type textarea "x"
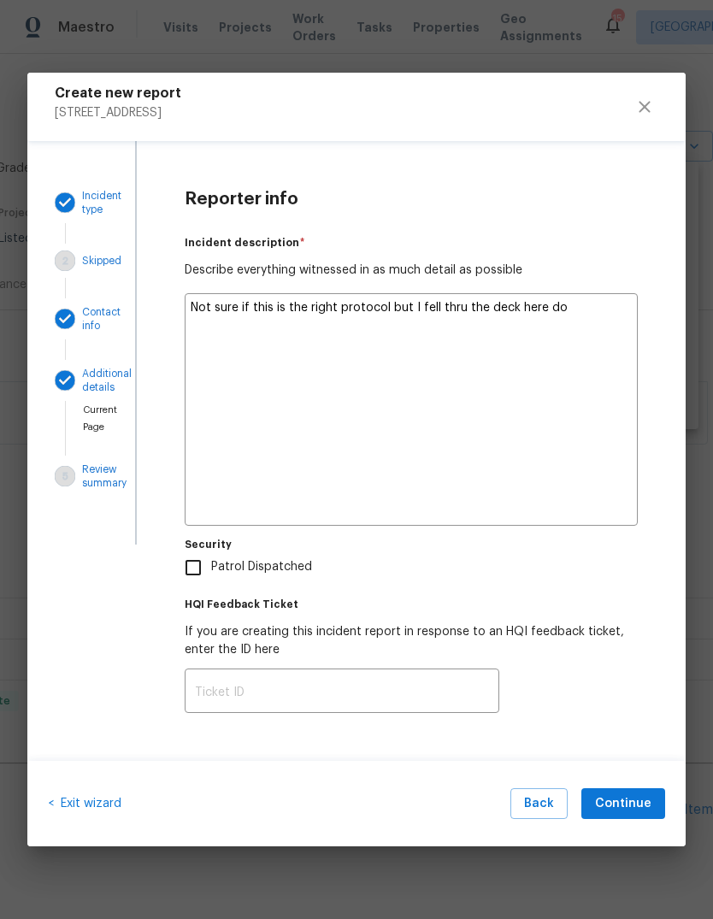
type textarea "Not sure if this is the right protocol but I fell thru the deck here doi"
type textarea "x"
type textarea "Not sure if this is the right protocol but I fell thru the deck here doin"
type textarea "x"
type textarea "Not sure if this is the right protocol but I fell thru the deck here doing"
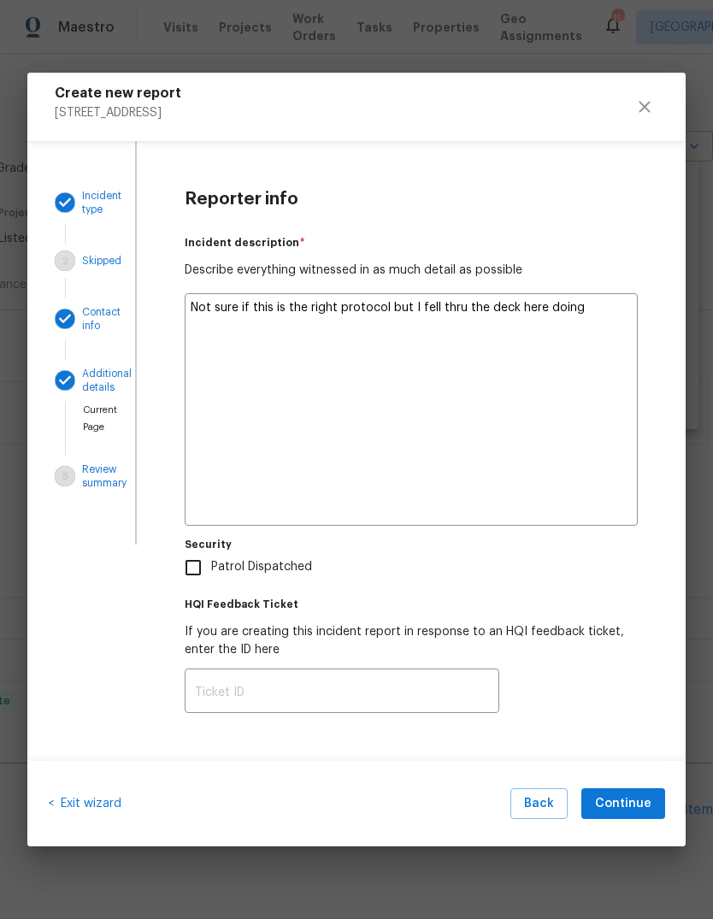
type textarea "x"
type textarea "Not sure if this is the right protocol but I fell thru the deck here doing"
type textarea "x"
type textarea "Not sure if this is the right protocol but I fell thru the deck here doing a"
type textarea "x"
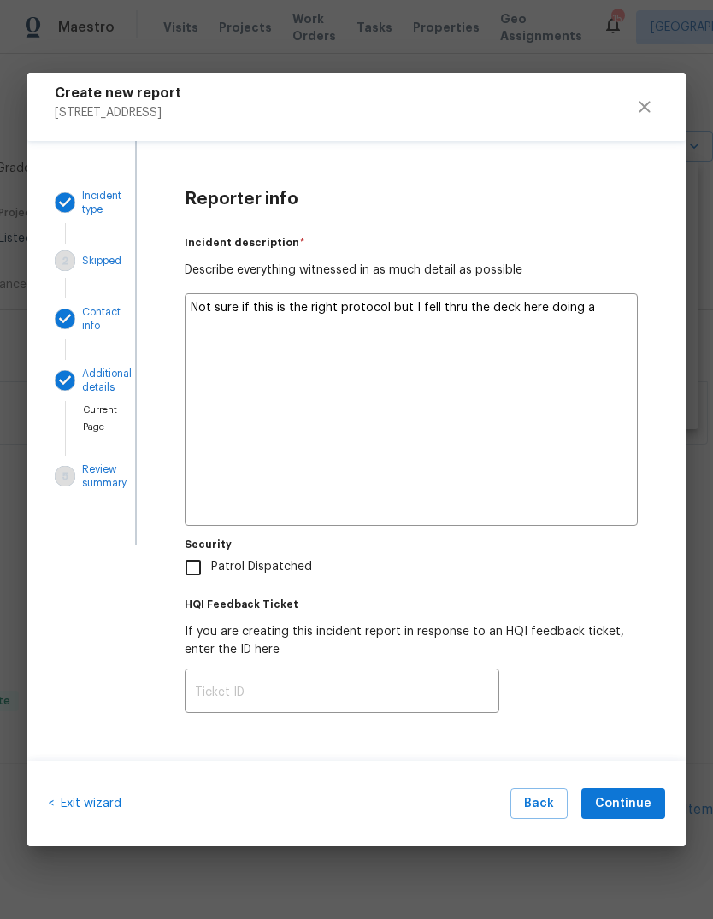
type textarea "Not sure if this is the right protocol but I fell thru the deck here doing a"
type textarea "x"
type textarea "Not sure if this is the right protocol but I fell thru the deck here doing a L"
type textarea "x"
type textarea "Not sure if this is the right protocol but I fell thru the deck here doing a LI"
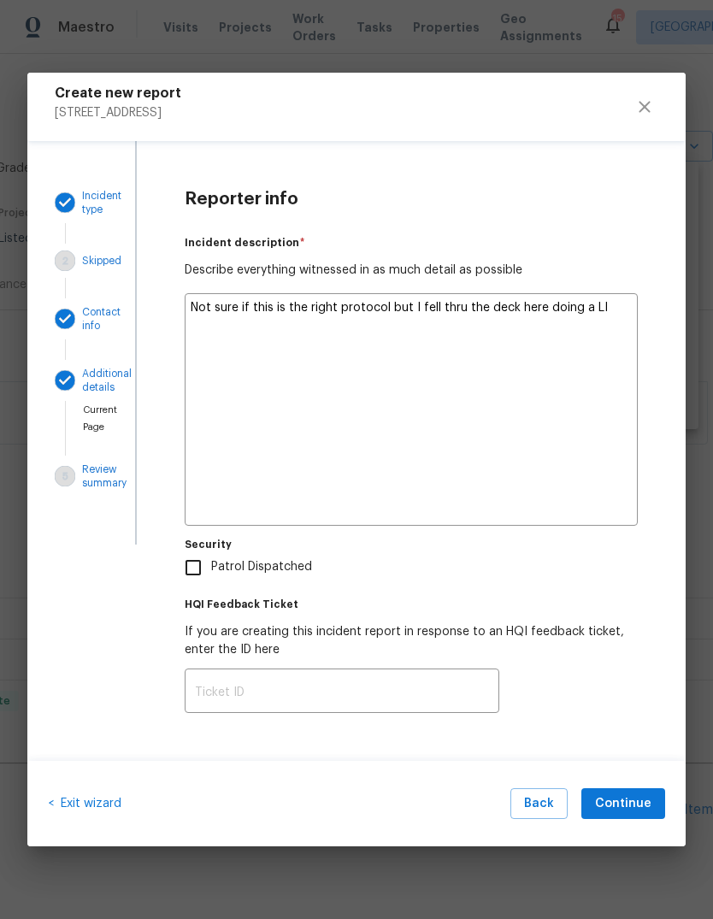
type textarea "x"
type textarea "Not sure if this is the right protocol but I fell thru the deck here doing a LID"
type textarea "x"
type textarea "Not sure if this is the right protocol but I fell thru the deck here doing a LI…"
type textarea "x"
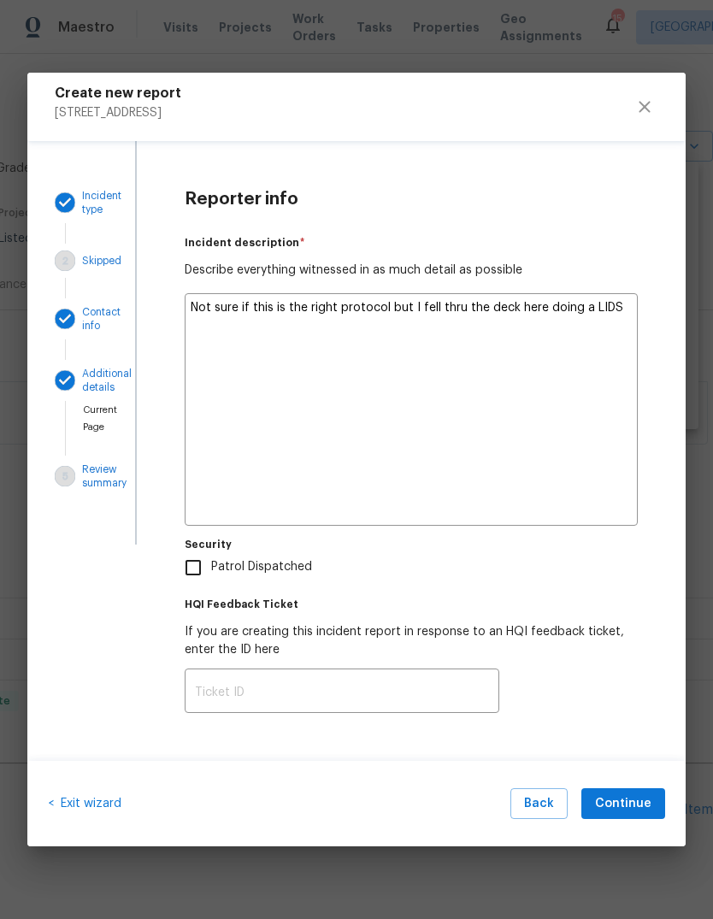
type textarea "Not sure if this is the right protocol but I fell thru the deck here doing a LI…"
type textarea "x"
type textarea "Not sure if this is the right protocol but I fell thru the deck here doing a LI…"
type textarea "x"
type textarea "Not sure if this is the right protocol but I fell thru the deck here doing a LI…"
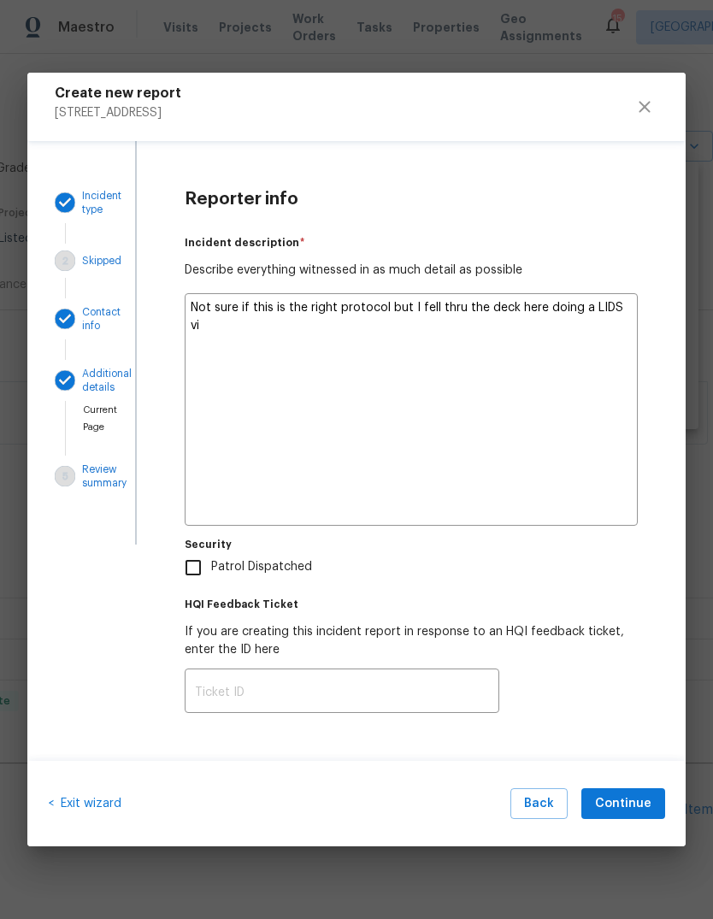
type textarea "x"
type textarea "Not sure if this is the right protocol but I fell thru the deck here doing a LI…"
type textarea "x"
type textarea "Not sure if this is the right protocol but I fell thru the deck here doing a LI…"
type textarea "x"
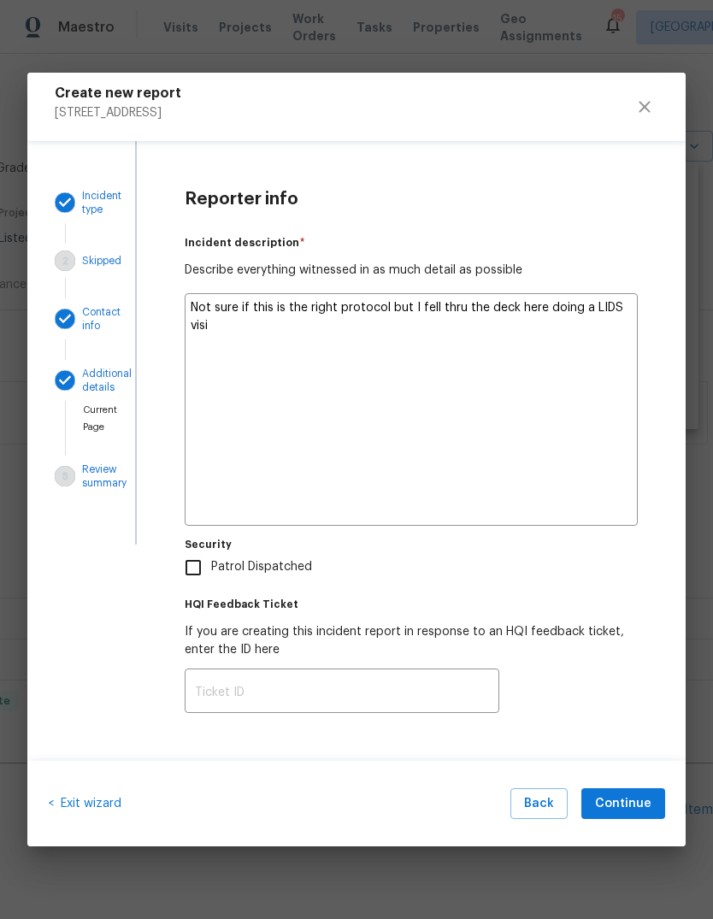
type textarea "Not sure if this is the right protocol but I fell thru the deck here doing a LI…"
type textarea "x"
type textarea "Not sure if this is the right protocol but I fell thru the deck here doing a LI…"
type textarea "x"
type textarea "Not sure if this is the right protocol but I fell thru the deck here doing a LI…"
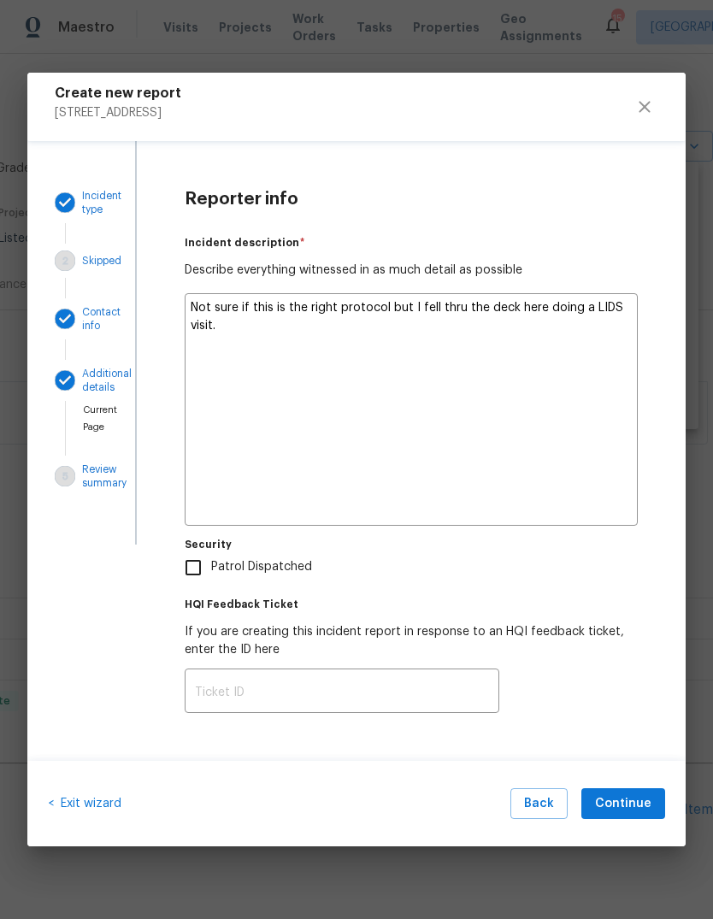
type textarea "x"
type textarea "Not sure if this is the right protocol but I fell thru the deck here doing a LI…"
type textarea "x"
type textarea "Not sure if this is the right protocol but I fell thru the deck here doing a LI…"
type textarea "x"
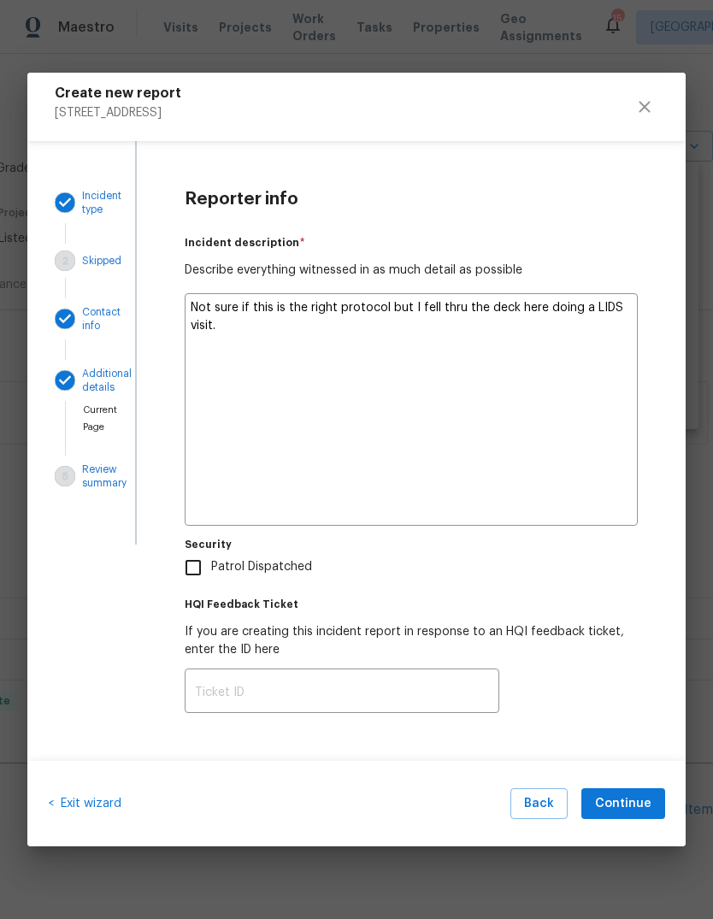
type textarea "Not sure if this is the right protocol but I fell thru the deck here doing a LI…"
type textarea "x"
type textarea "Not sure if this is the right protocol but I fell thru the deck here doing a LI…"
type textarea "x"
type textarea "Not sure if this is the right protocol but I fell thru the deck here doing a LI…"
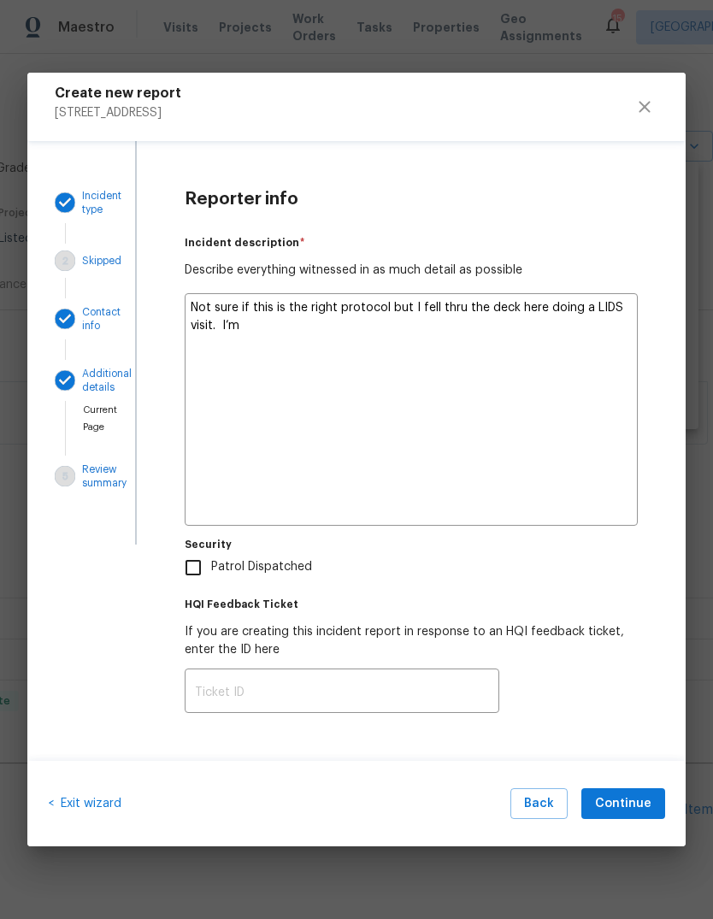
type textarea "x"
type textarea "Not sure if this is the right protocol but I fell thru the deck here doing a LI…"
type textarea "x"
type textarea "Not sure if this is the right protocol but I fell thru the deck here doing a LI…"
type textarea "x"
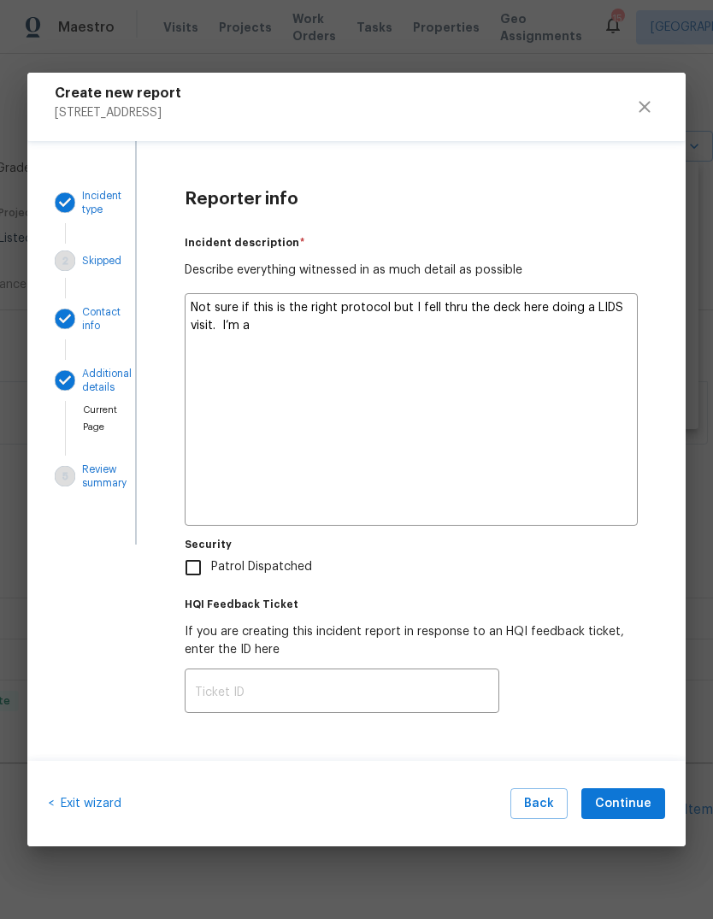
type textarea "Not sure if this is the right protocol but I fell thru the deck here doing a LI…"
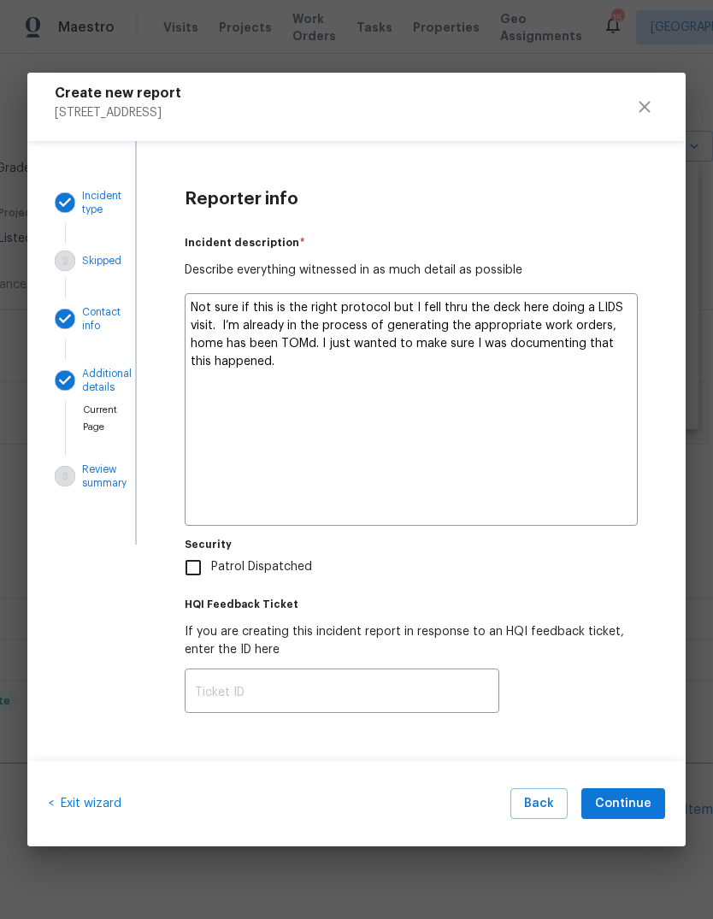
click at [563, 373] on textarea "Not sure if this is the right protocol but I fell thru the deck here doing a LI…" at bounding box center [411, 409] width 453 height 232
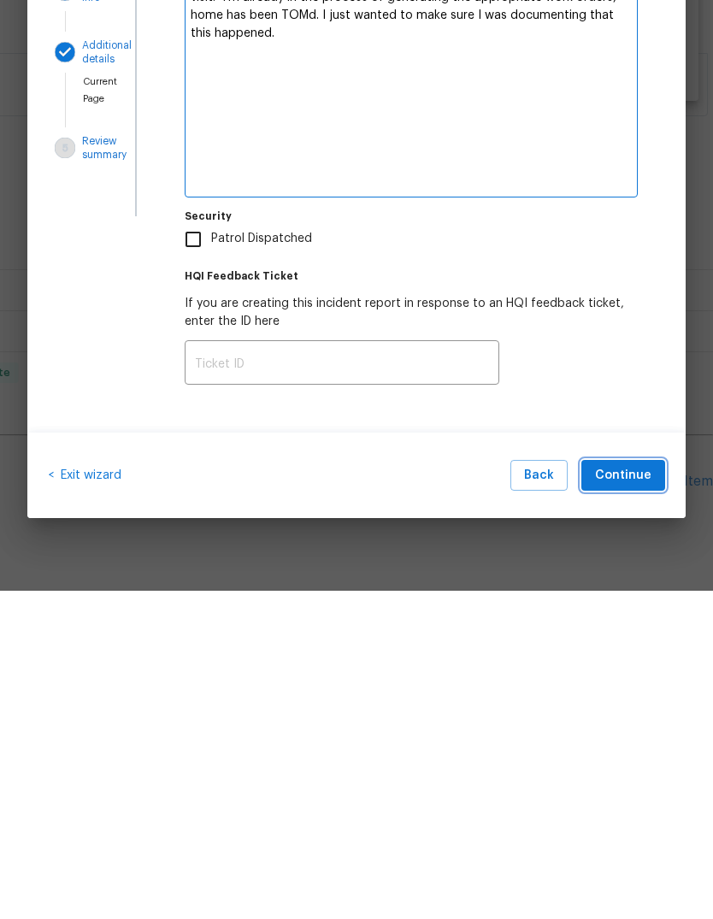
click at [622, 793] on span "Continue" at bounding box center [623, 803] width 56 height 21
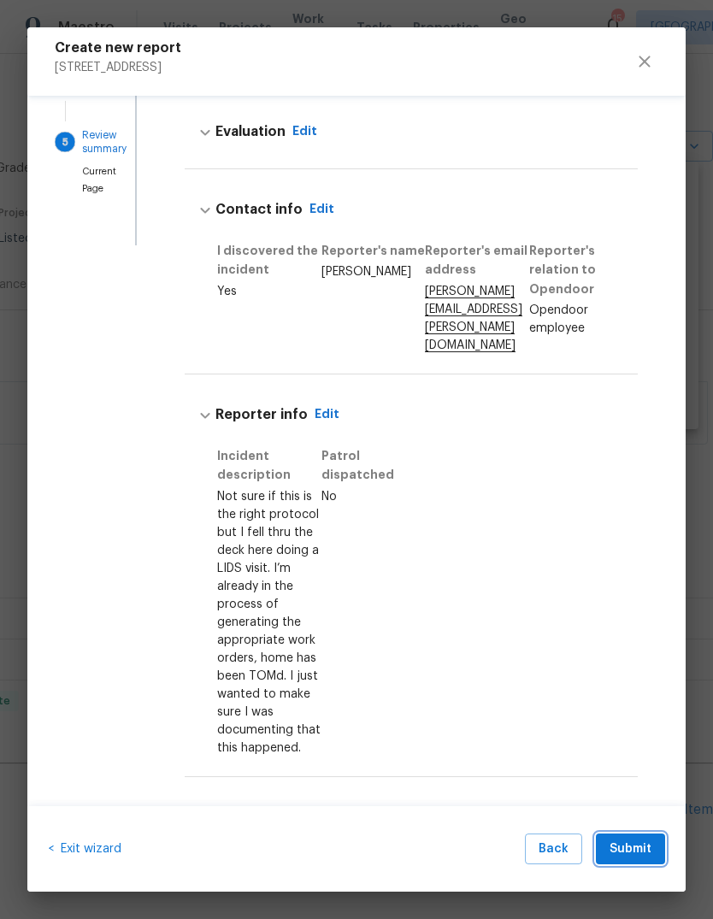
scroll to position [254, 0]
click at [634, 843] on span "Submit" at bounding box center [630, 848] width 42 height 21
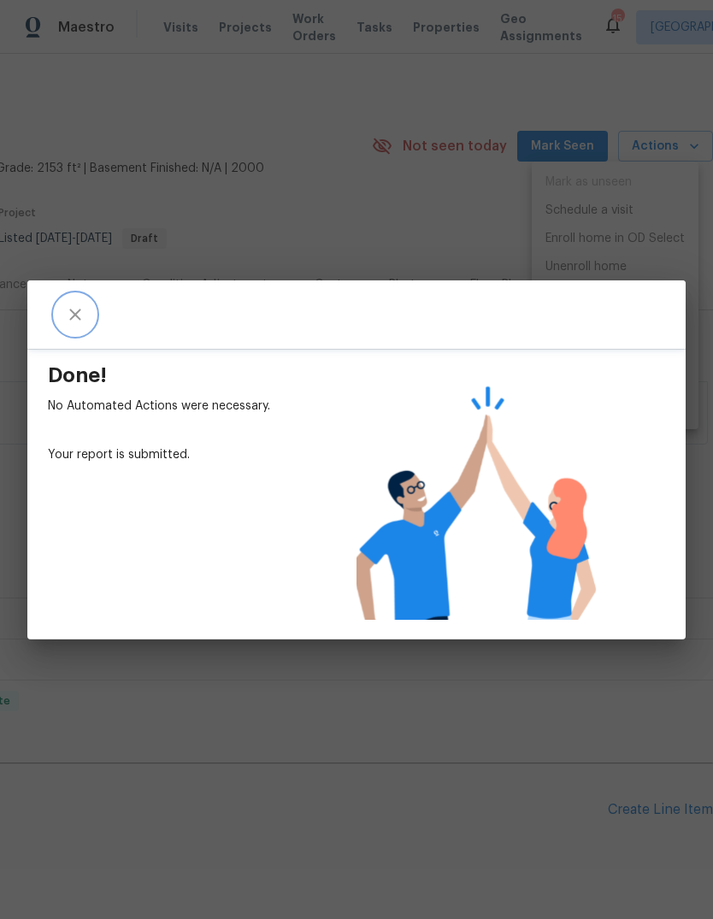
click at [82, 317] on icon "close" at bounding box center [75, 314] width 21 height 21
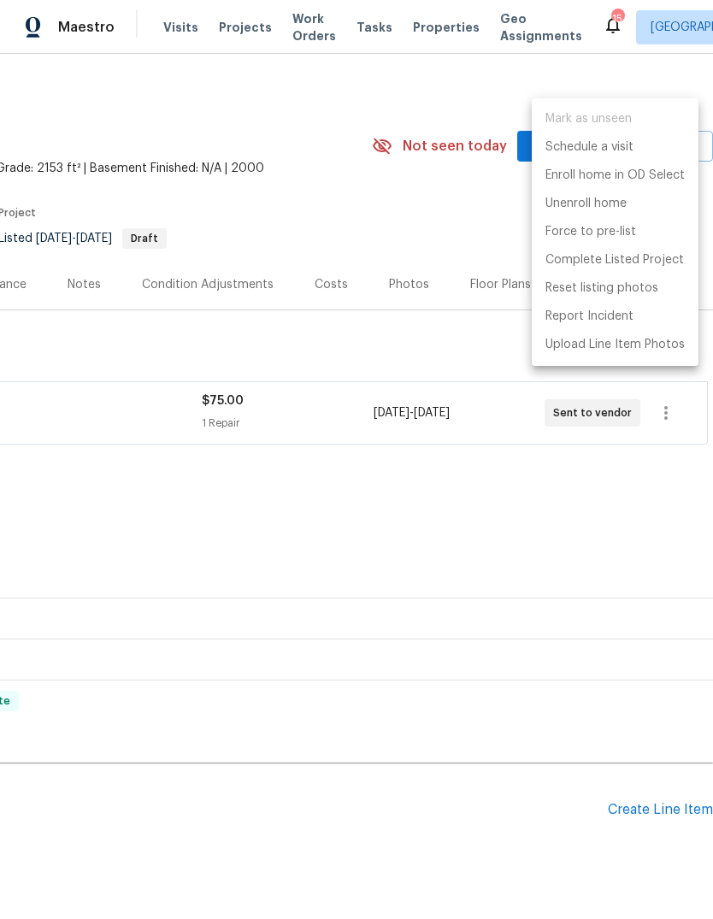
click at [238, 485] on div at bounding box center [356, 459] width 713 height 919
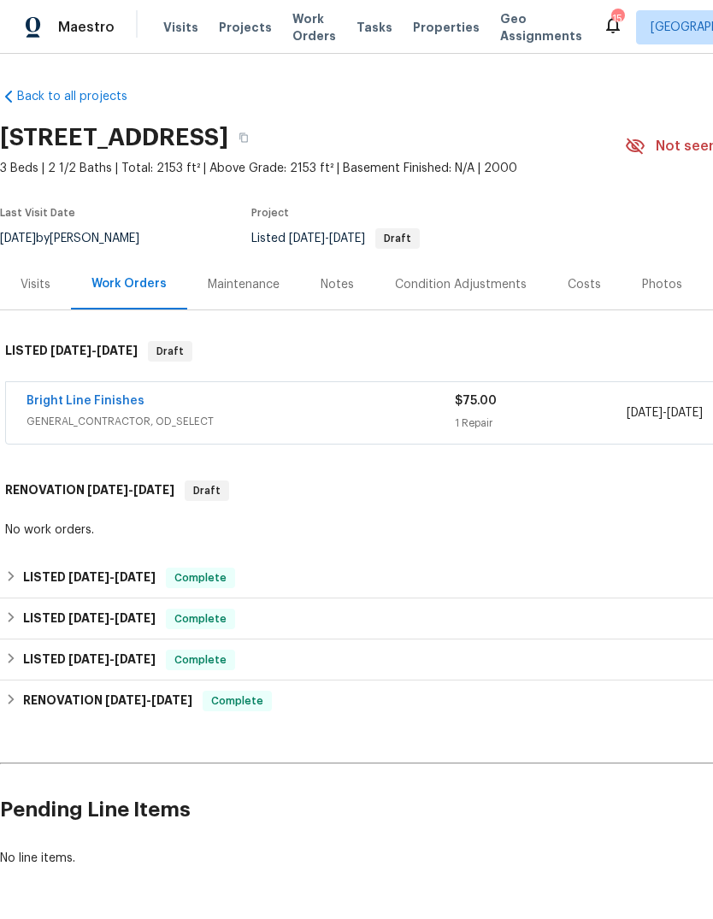
scroll to position [0, 0]
click at [421, 29] on span "Properties" at bounding box center [446, 27] width 67 height 17
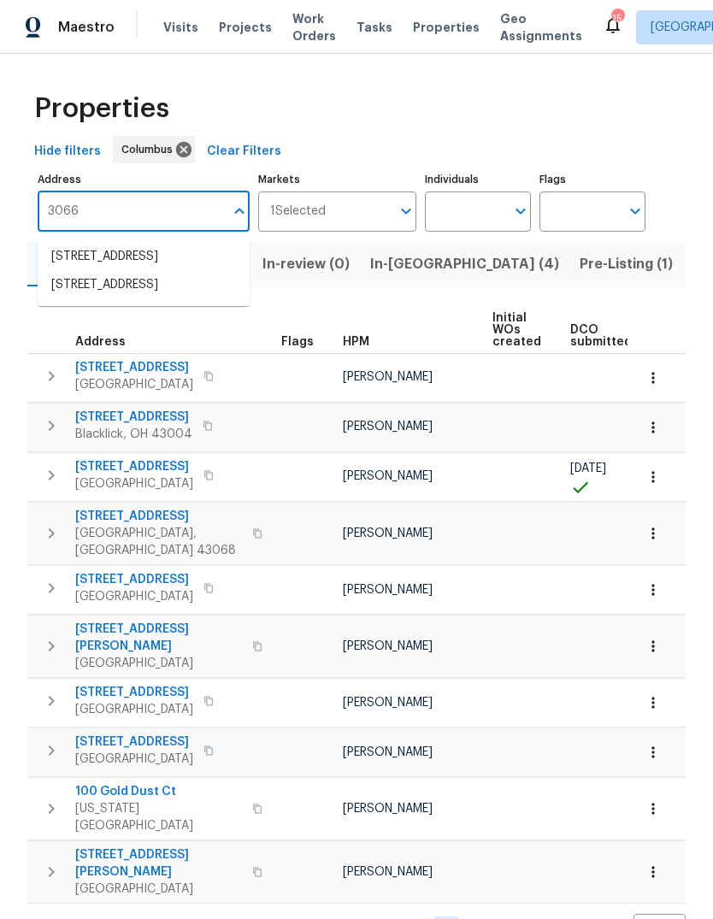
click at [85, 254] on li "[STREET_ADDRESS]" at bounding box center [144, 257] width 212 height 28
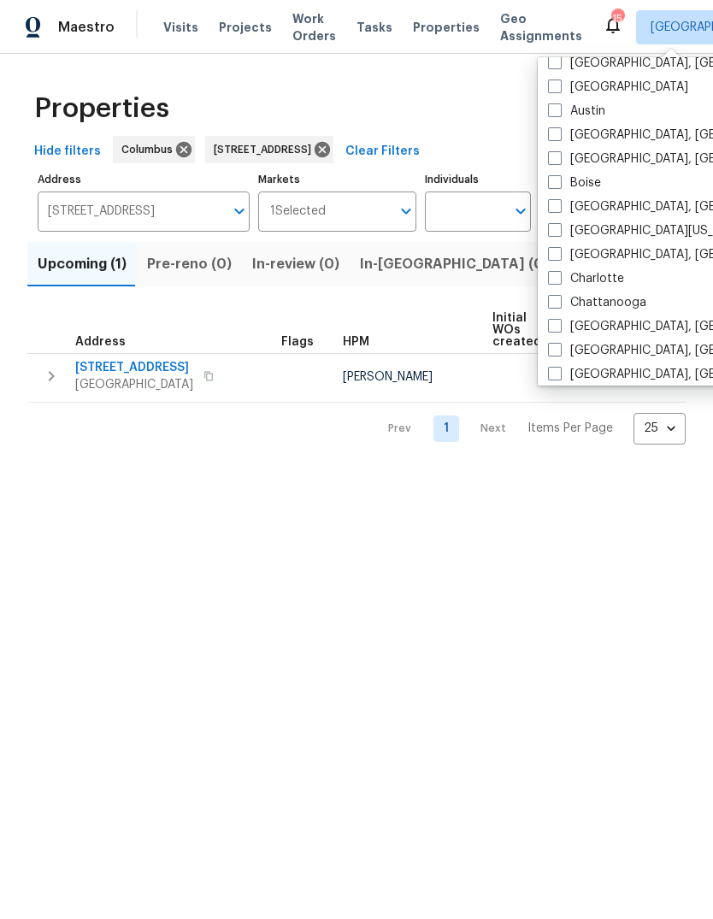
scroll to position [97, 0]
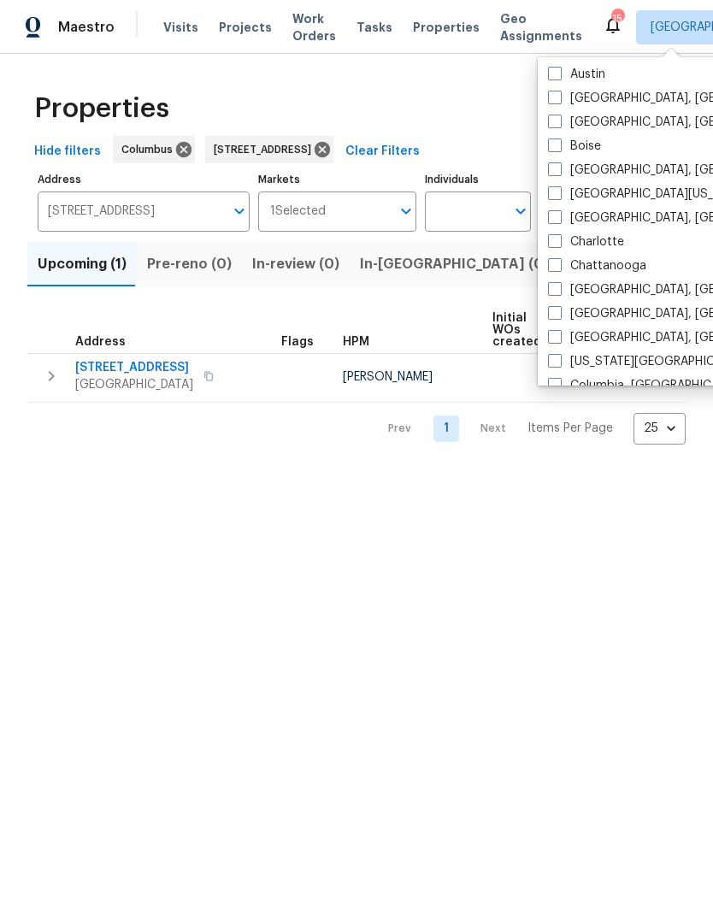
click at [557, 338] on span at bounding box center [555, 337] width 14 height 14
click at [557, 338] on input "[GEOGRAPHIC_DATA], [GEOGRAPHIC_DATA]" at bounding box center [553, 334] width 11 height 11
click at [294, 44] on span "Work Orders" at bounding box center [314, 27] width 44 height 34
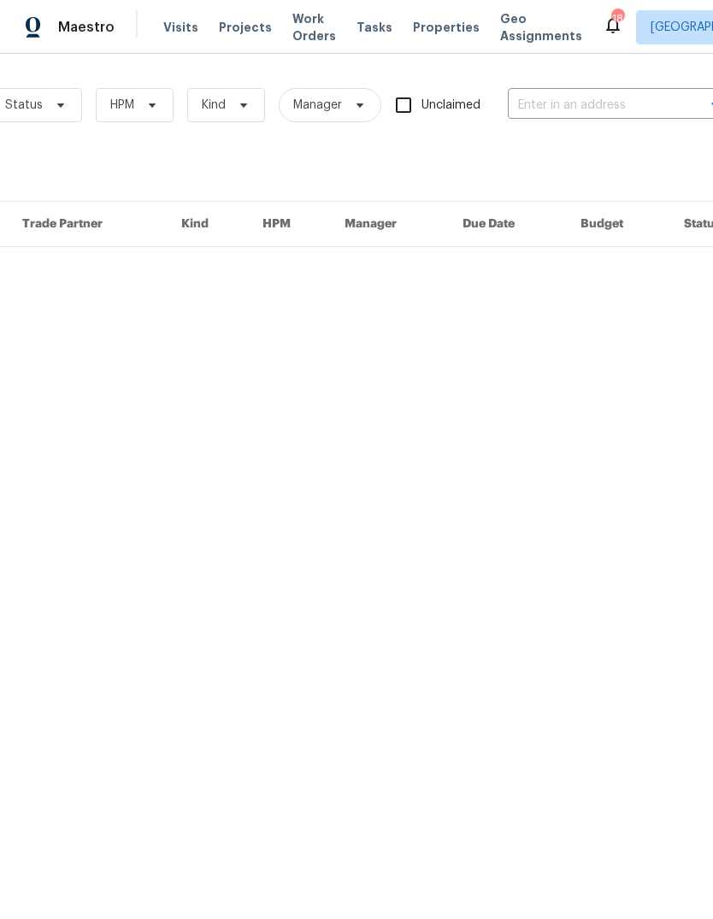
scroll to position [0, 222]
click at [581, 102] on input "text" at bounding box center [585, 105] width 171 height 26
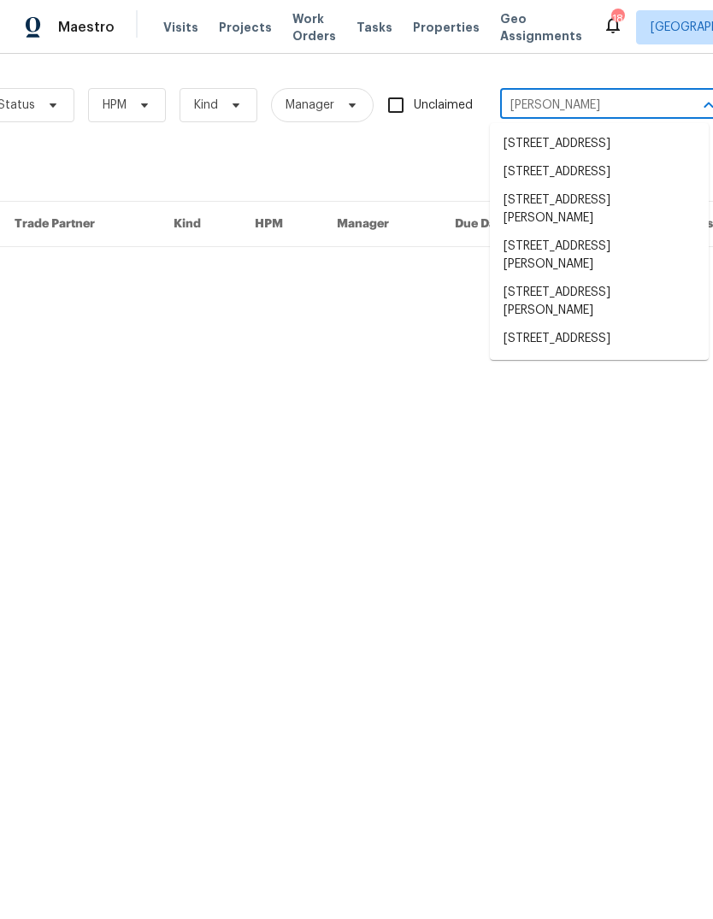
click at [654, 323] on li "[STREET_ADDRESS][PERSON_NAME]" at bounding box center [599, 302] width 219 height 46
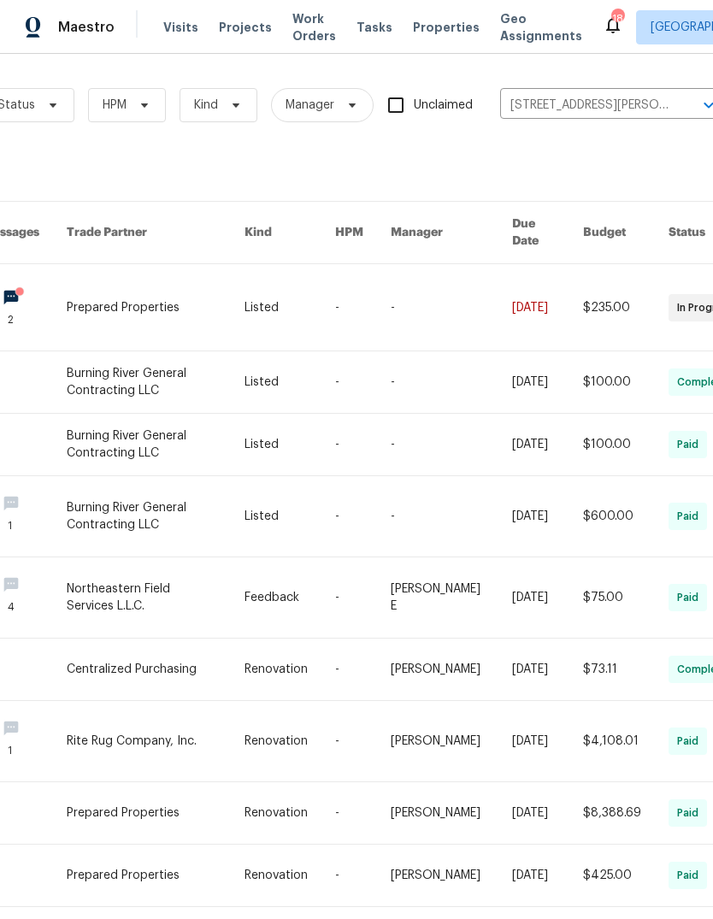
click at [605, 282] on link at bounding box center [625, 307] width 85 height 86
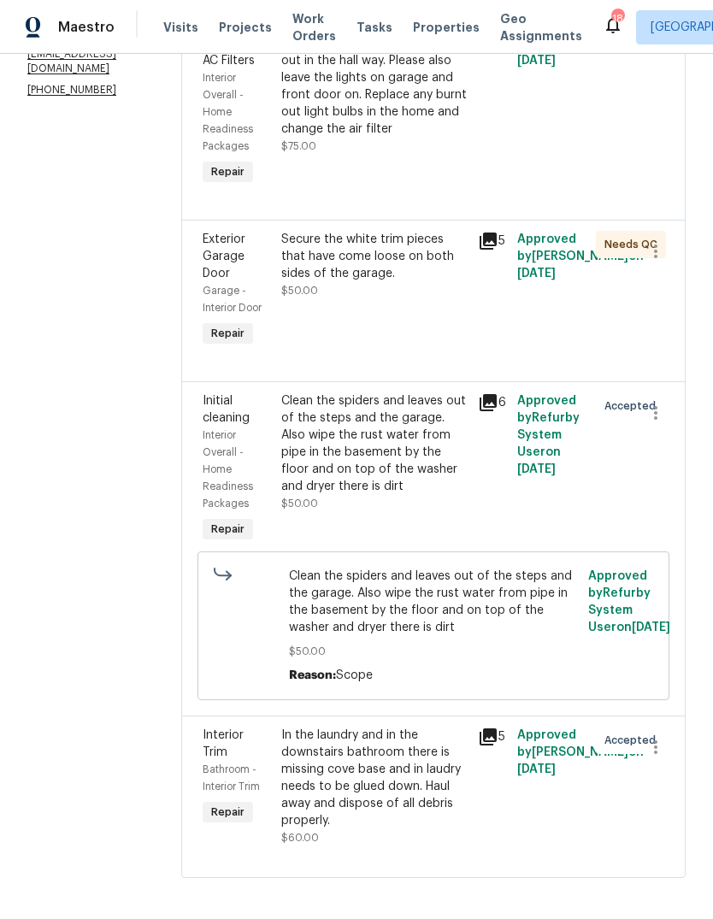
scroll to position [325, 0]
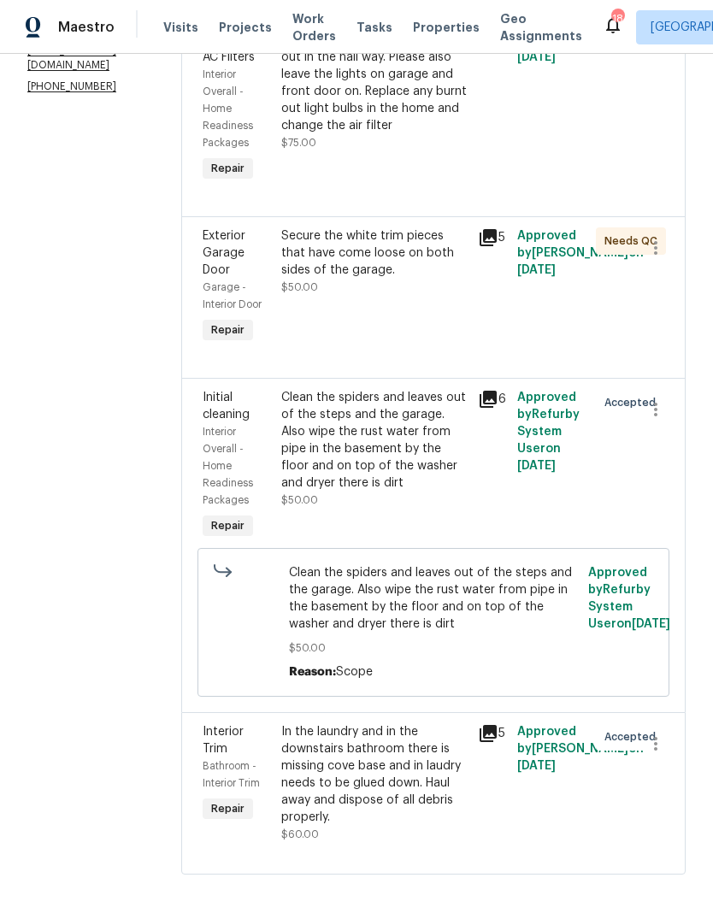
click at [424, 279] on div "Secure the white trim pieces that have come loose on both sides of the garage." at bounding box center [374, 252] width 186 height 51
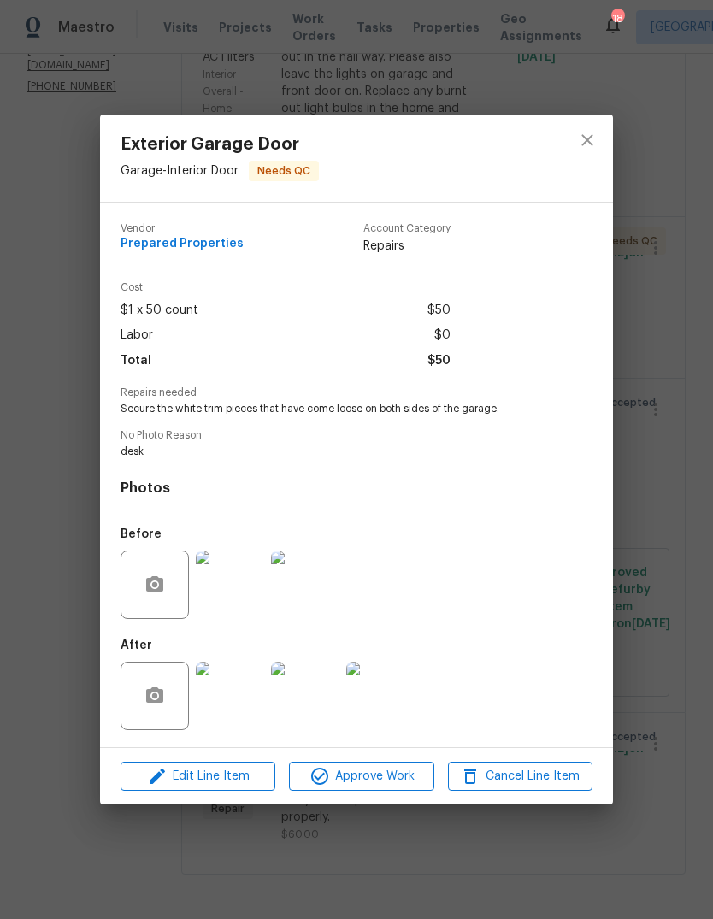
click at [246, 602] on img at bounding box center [230, 584] width 68 height 68
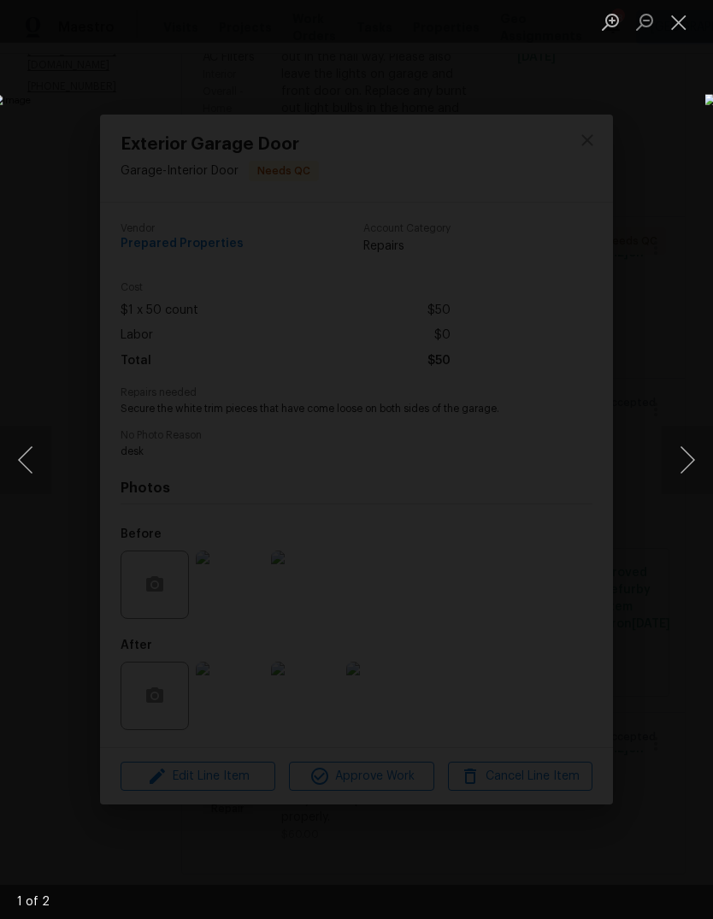
click at [688, 463] on button "Next image" at bounding box center [686, 460] width 51 height 68
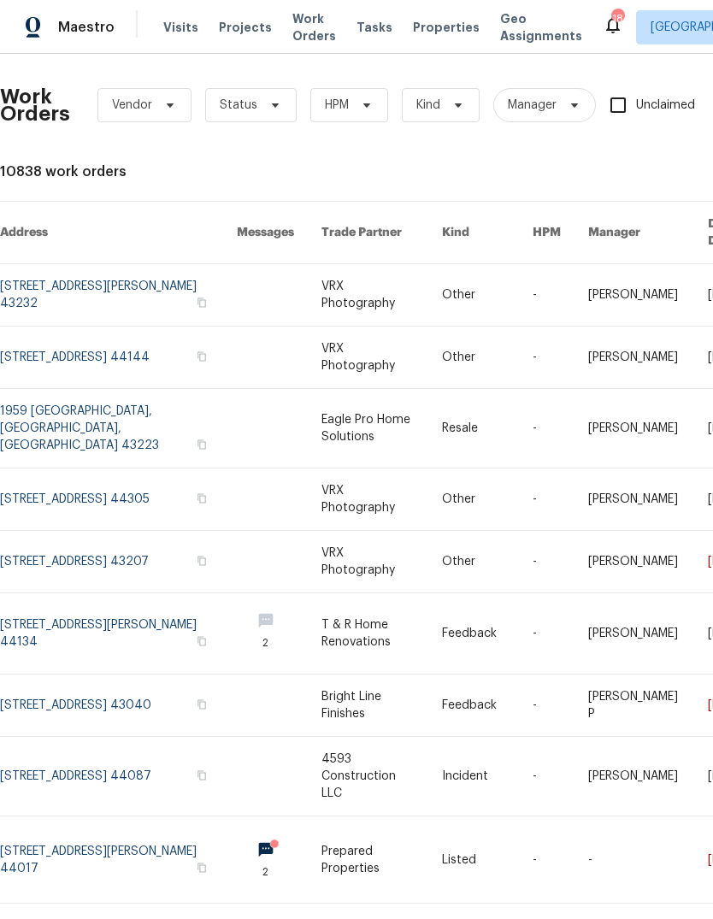
click at [164, 32] on span "Visits" at bounding box center [180, 27] width 35 height 17
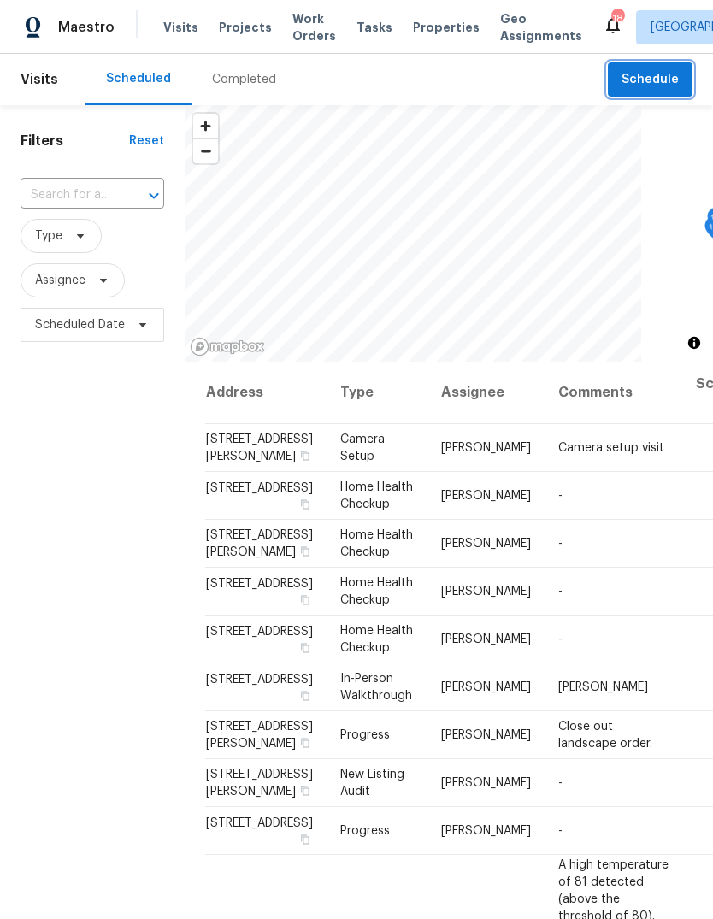
click at [645, 68] on button "Schedule" at bounding box center [650, 79] width 85 height 35
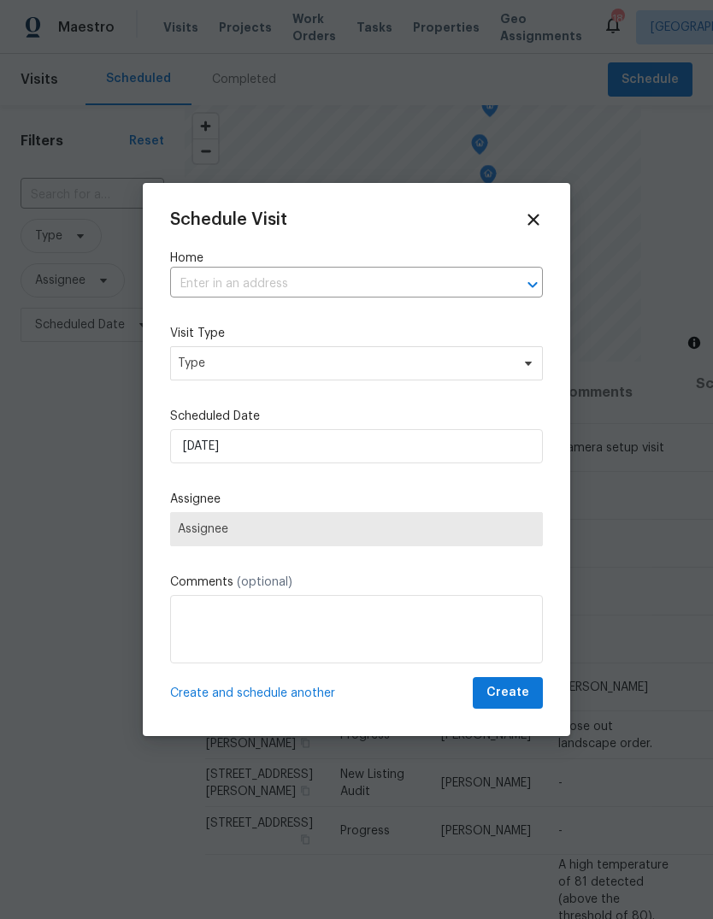
click at [320, 272] on input "text" at bounding box center [332, 284] width 325 height 26
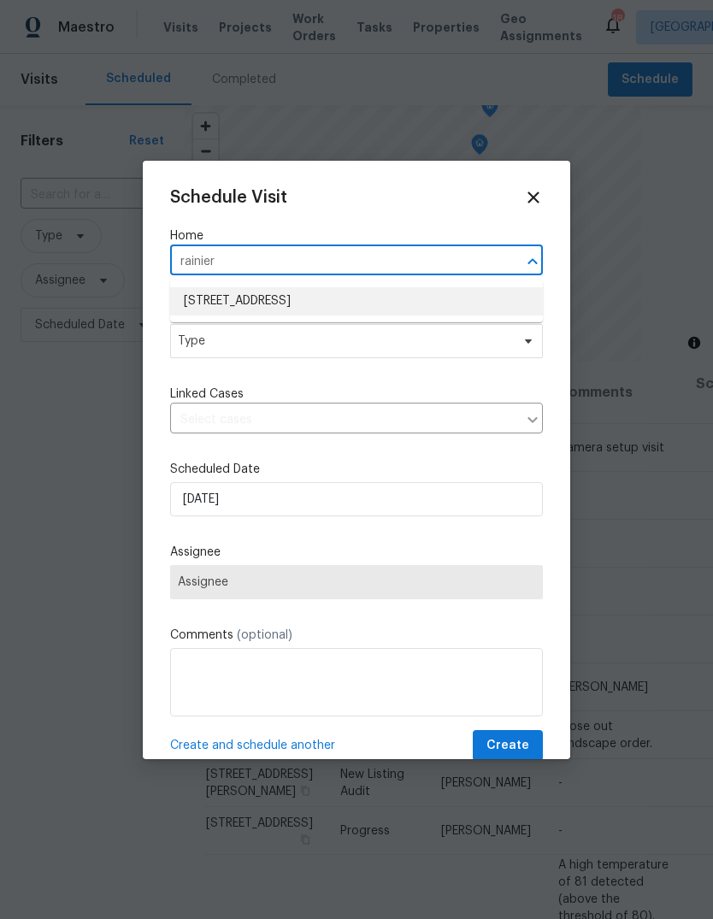
click at [232, 309] on li "[STREET_ADDRESS]" at bounding box center [356, 301] width 373 height 28
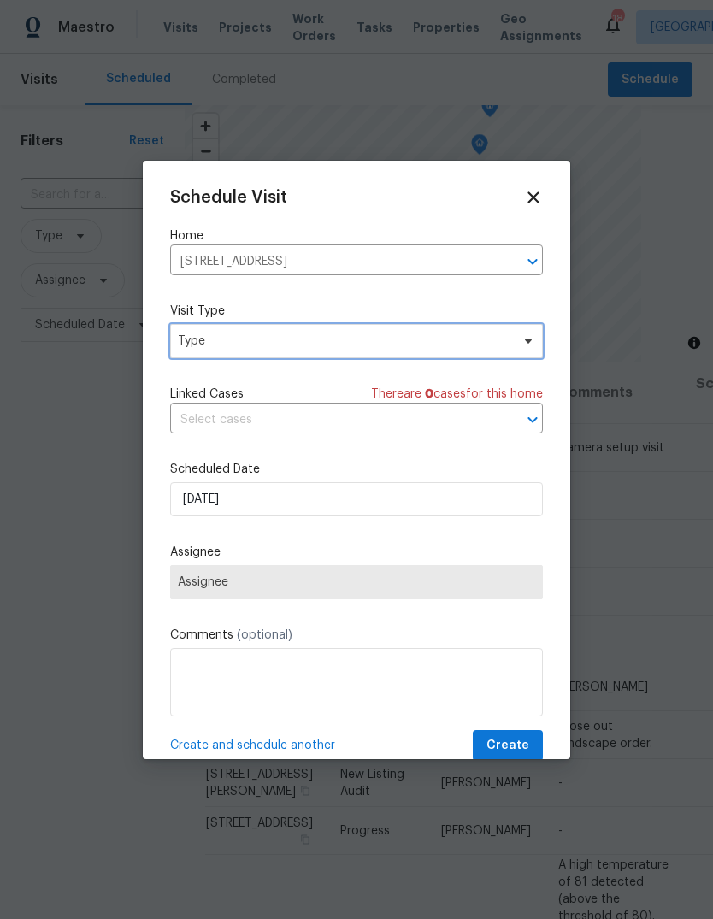
click at [199, 343] on span "Type" at bounding box center [344, 340] width 332 height 17
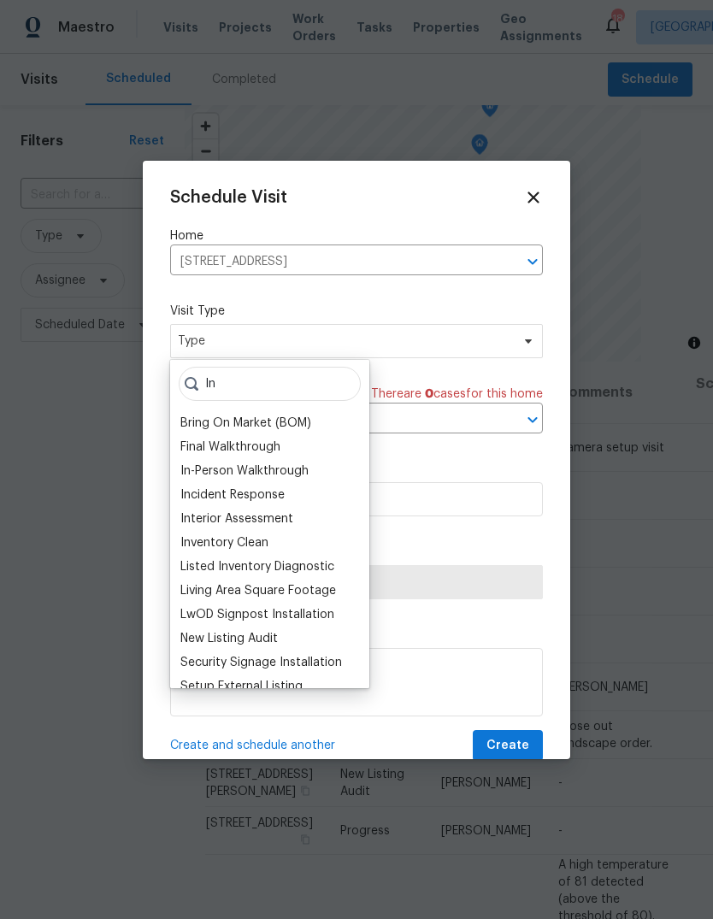
click at [209, 477] on div "In-Person Walkthrough" at bounding box center [244, 470] width 128 height 17
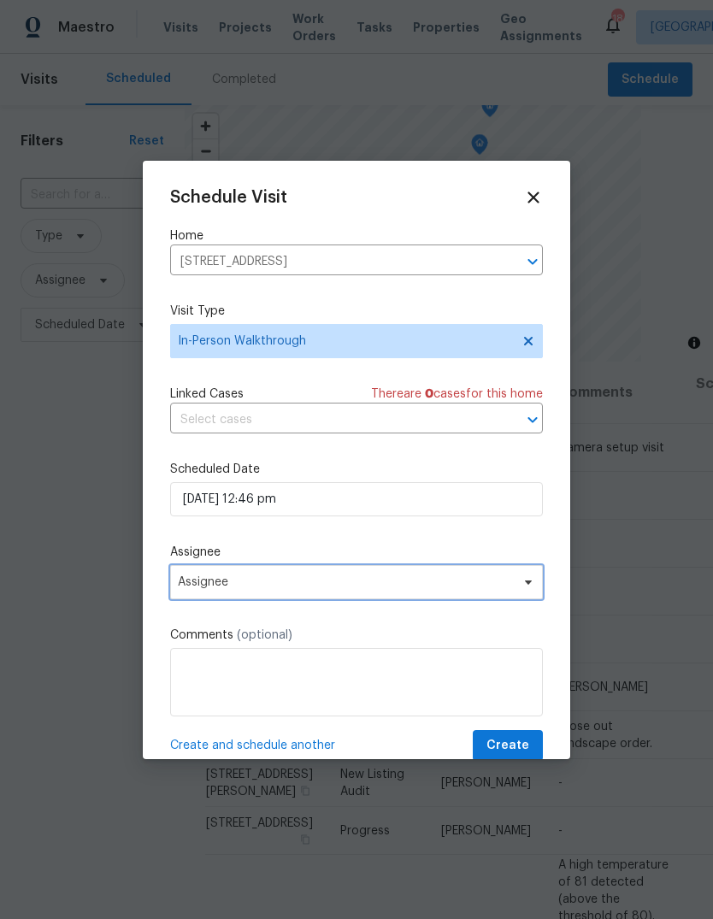
click at [200, 582] on span "Assignee" at bounding box center [345, 582] width 335 height 14
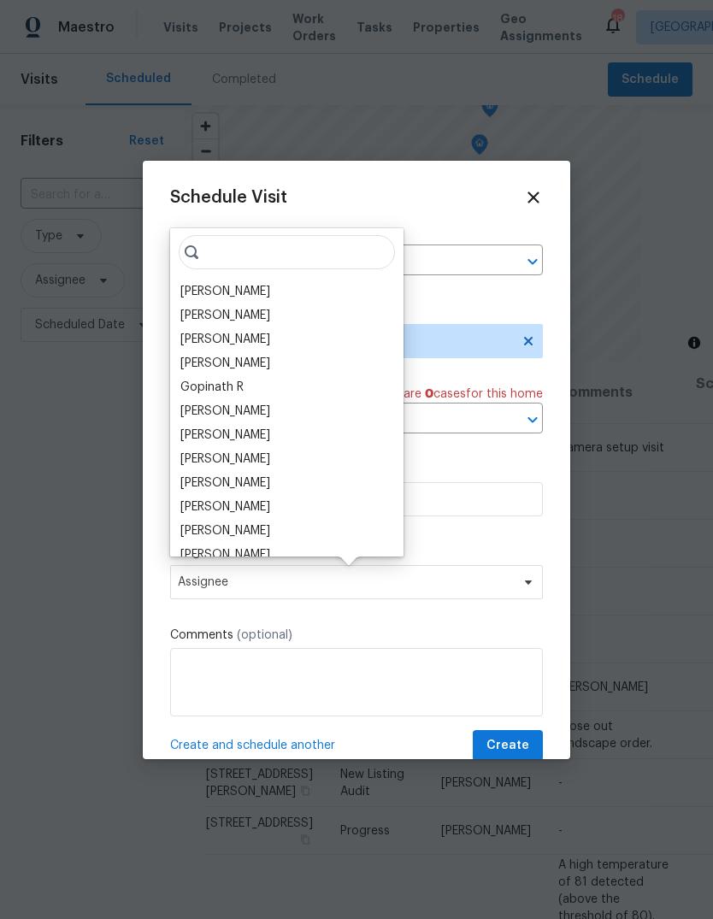
click at [192, 285] on div "[PERSON_NAME]" at bounding box center [225, 291] width 90 height 17
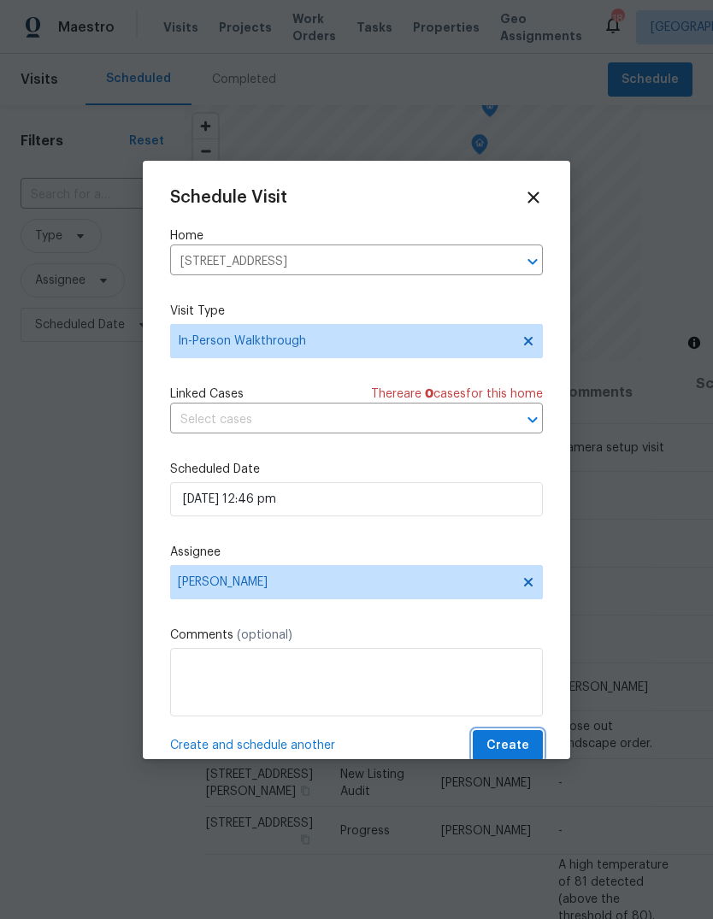
click at [518, 737] on button "Create" at bounding box center [508, 746] width 70 height 32
